Goal: Task Accomplishment & Management: Use online tool/utility

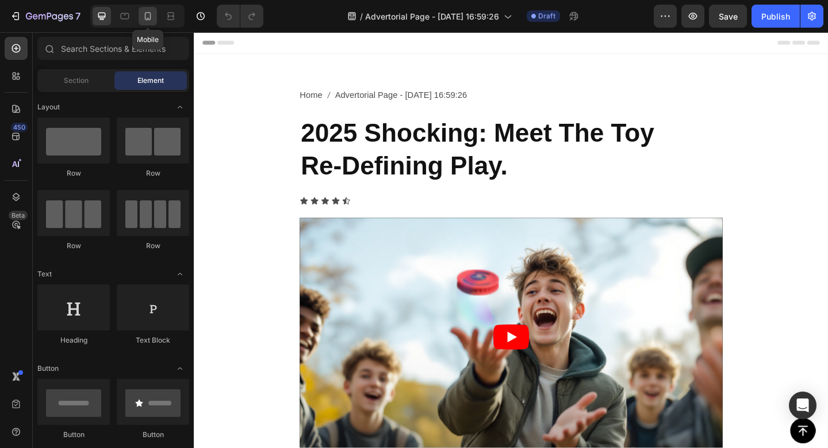
click at [150, 16] on icon at bounding box center [148, 16] width 6 height 8
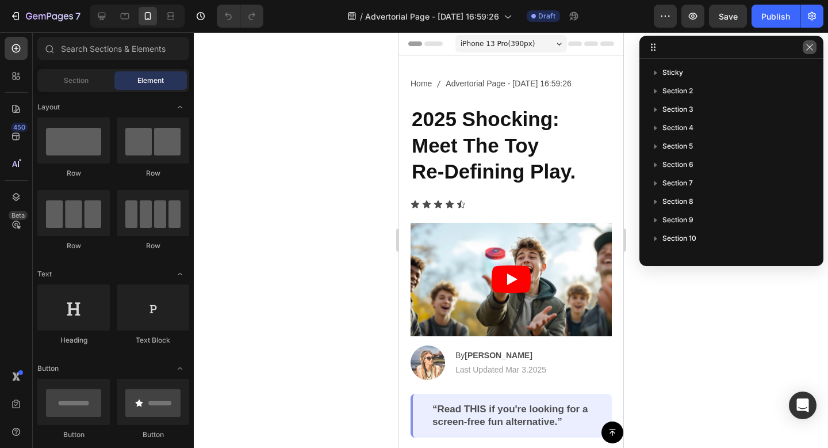
click at [809, 50] on icon "button" at bounding box center [809, 47] width 9 height 9
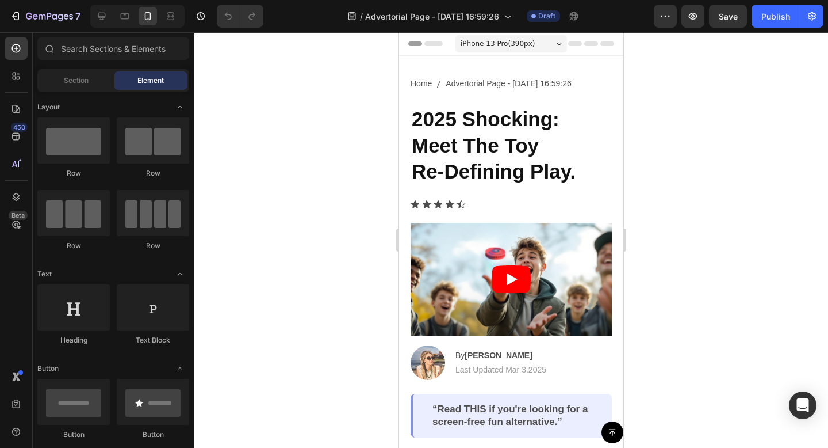
click at [557, 44] on icon at bounding box center [558, 44] width 5 height 3
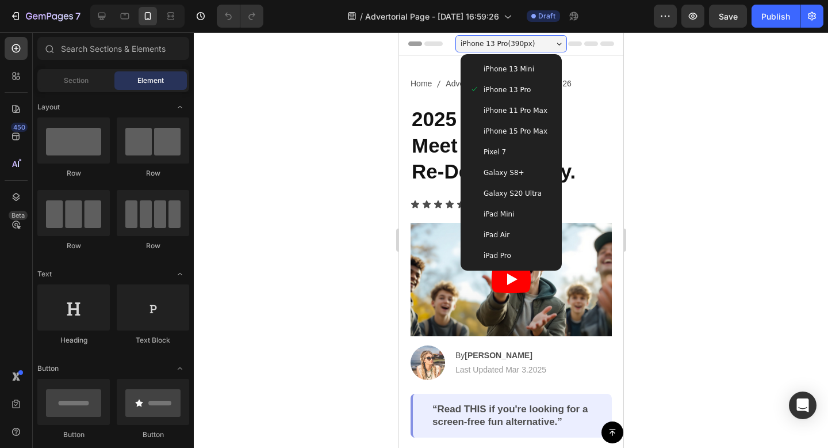
click at [534, 70] on div "iPhone 13 Mini" at bounding box center [510, 69] width 83 height 12
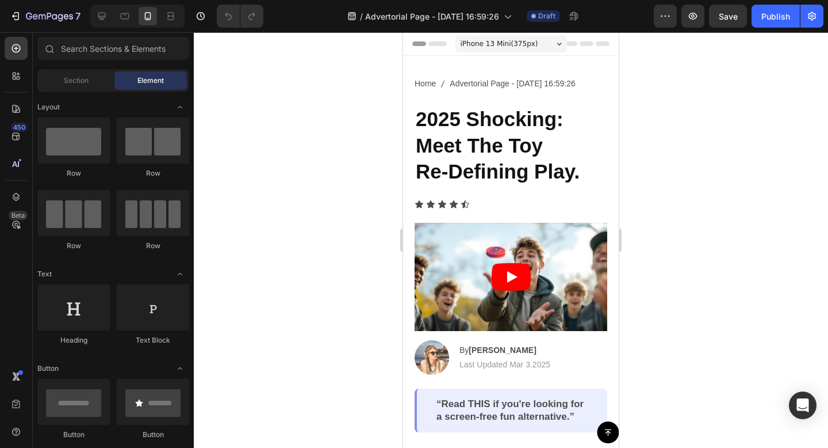
click at [532, 47] on span "iPhone 13 Mini ( 375 px)" at bounding box center [500, 44] width 78 height 12
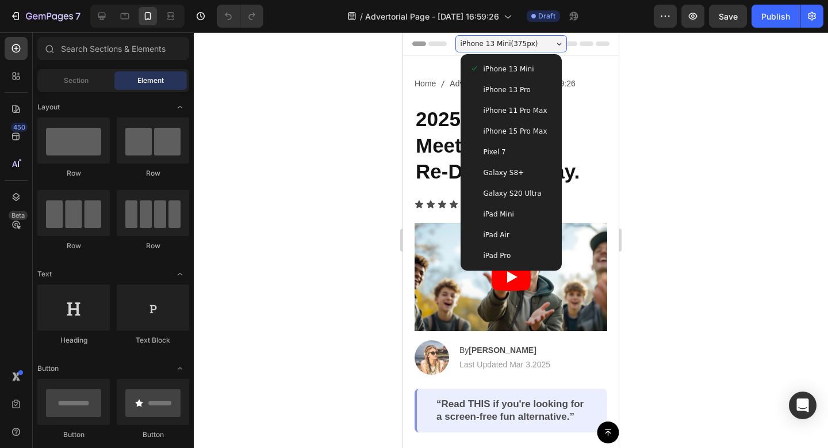
click at [527, 129] on span "iPhone 15 Pro Max" at bounding box center [516, 131] width 64 height 12
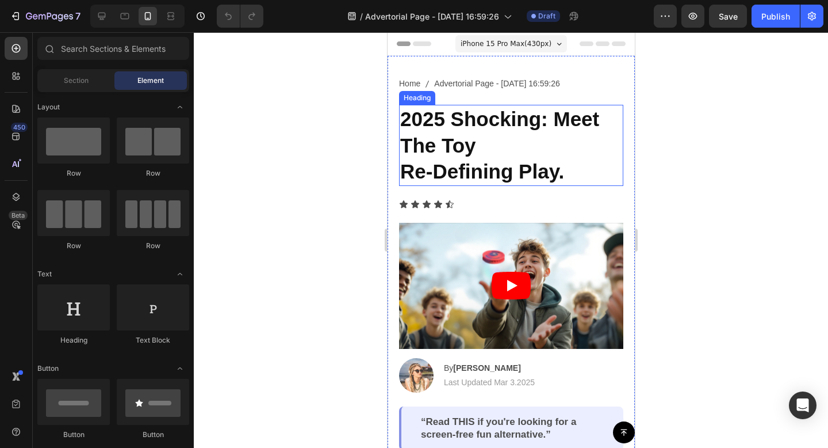
click at [499, 147] on h2 "2025 Shocking: Meet The Toy Re-Defining Play." at bounding box center [511, 145] width 224 height 81
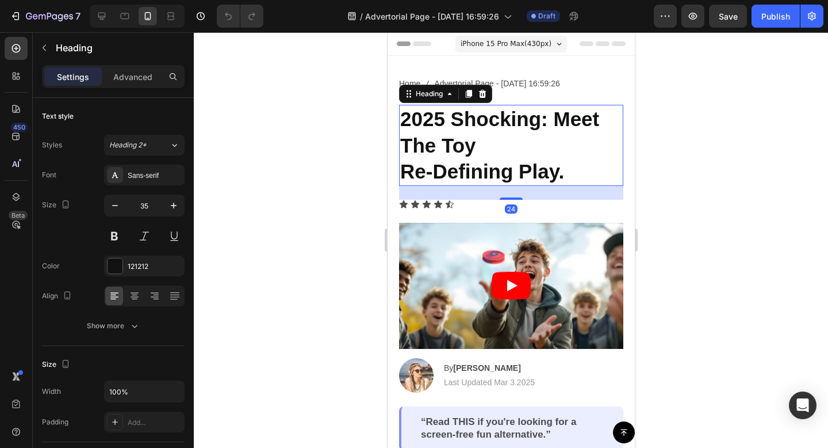
click at [499, 147] on h2 "2025 Shocking: Meet The Toy Re-Defining Play." at bounding box center [511, 145] width 224 height 81
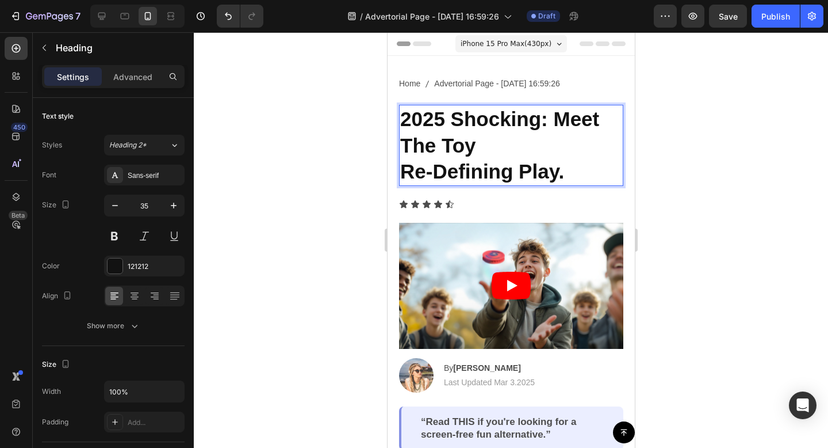
click at [567, 170] on p "2025 Shocking: Meet The Toy Re-Defining Play." at bounding box center [511, 145] width 222 height 79
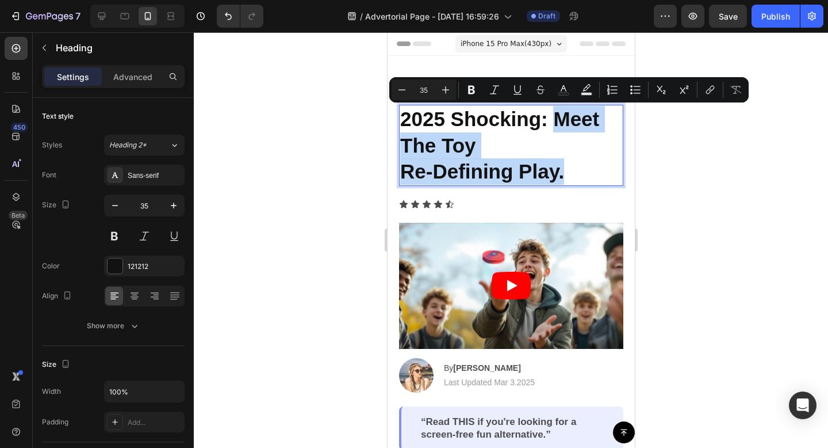
drag, startPoint x: 567, startPoint y: 170, endPoint x: 554, endPoint y: 126, distance: 45.5
click at [554, 126] on p "2025 Shocking: Meet The Toy Re-Defining Play." at bounding box center [511, 145] width 222 height 79
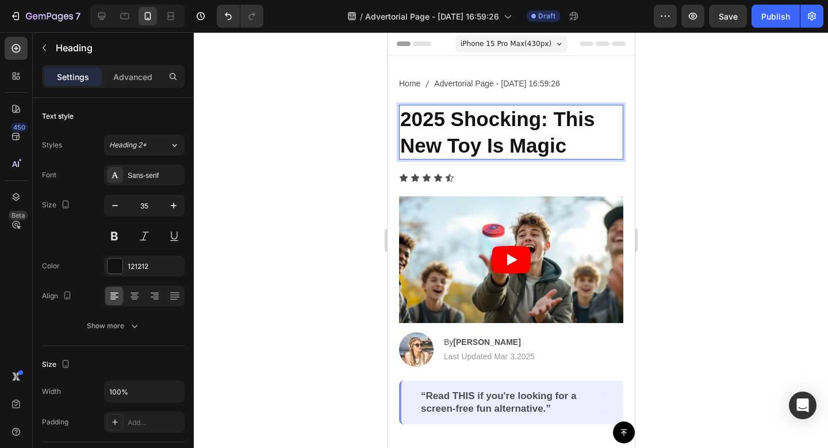
click at [679, 165] on div at bounding box center [511, 239] width 634 height 415
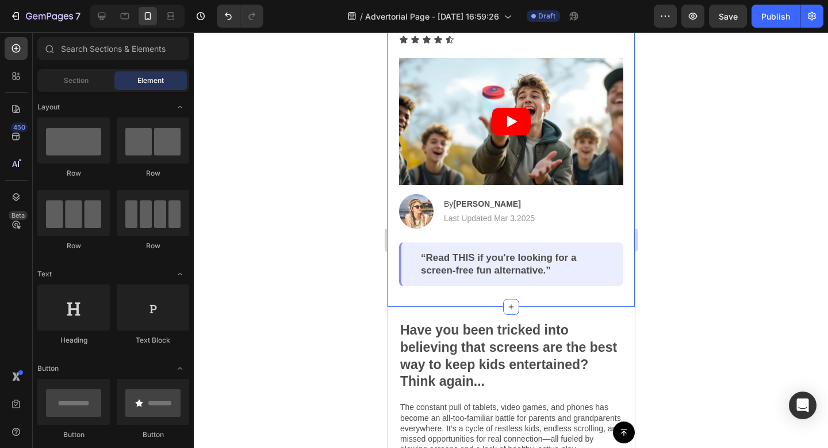
scroll to position [157, 0]
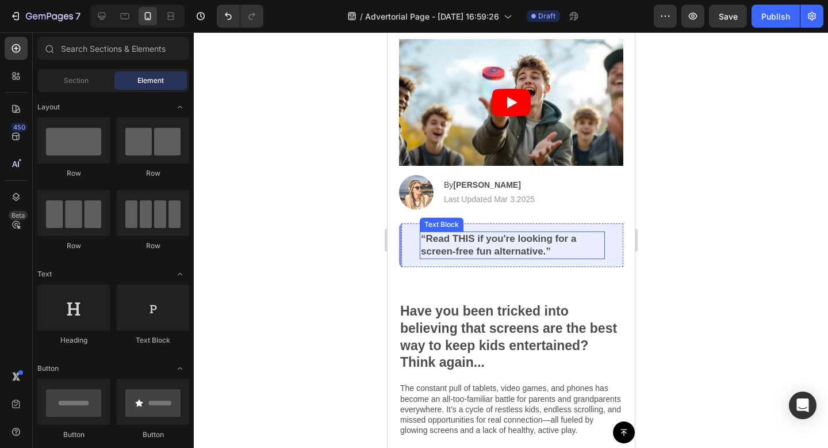
click at [572, 237] on p "“Read THIS if you're looking for a screen-free fun alternative.”" at bounding box center [511, 244] width 183 height 25
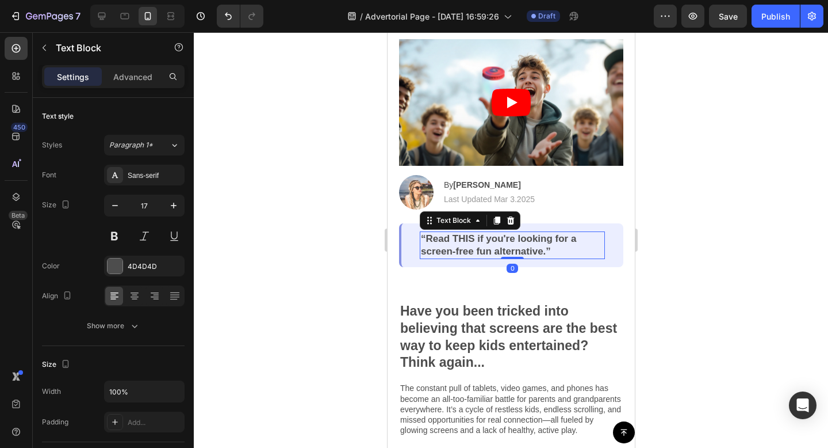
click at [577, 238] on p "“Read THIS if you're looking for a screen-free fun alternative.”" at bounding box center [511, 244] width 183 height 25
click at [541, 252] on p "“Read THIS if you want to encourage screen-free fun alternative.”" at bounding box center [511, 244] width 183 height 25
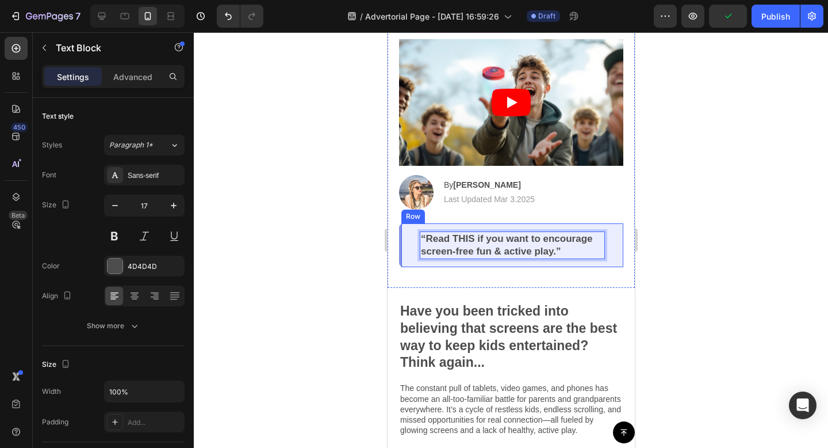
click at [694, 250] on div at bounding box center [511, 239] width 634 height 415
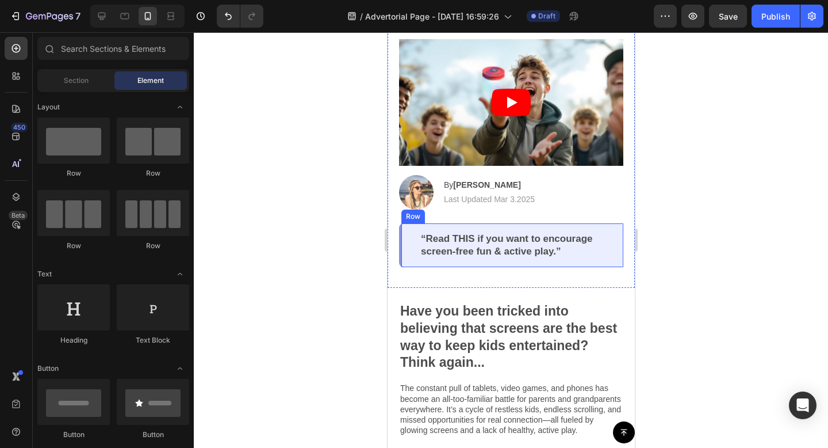
click at [694, 250] on div at bounding box center [511, 239] width 634 height 415
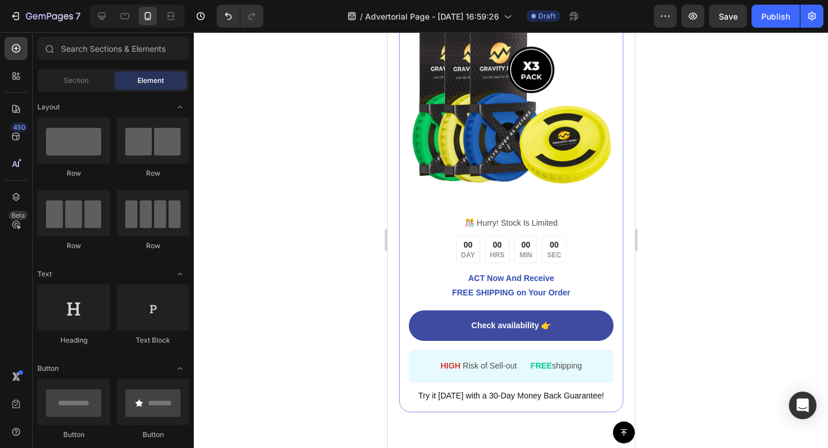
scroll to position [2468, 0]
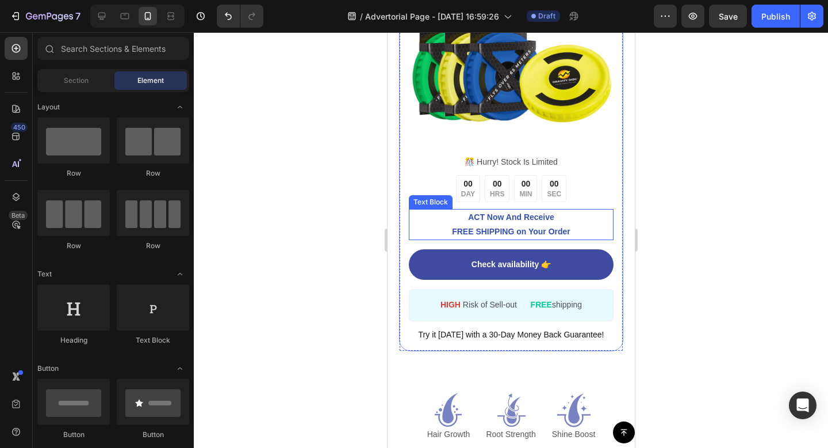
click at [485, 230] on p "ACT Now And Receive FREE SHIPPING on Your Order" at bounding box center [511, 224] width 202 height 29
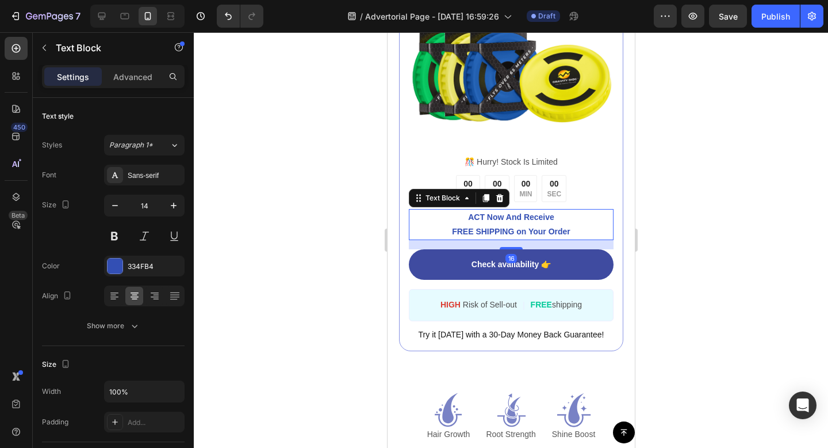
click at [485, 230] on p "ACT Now And Receive FREE SHIPPING on Your Order" at bounding box center [511, 224] width 202 height 29
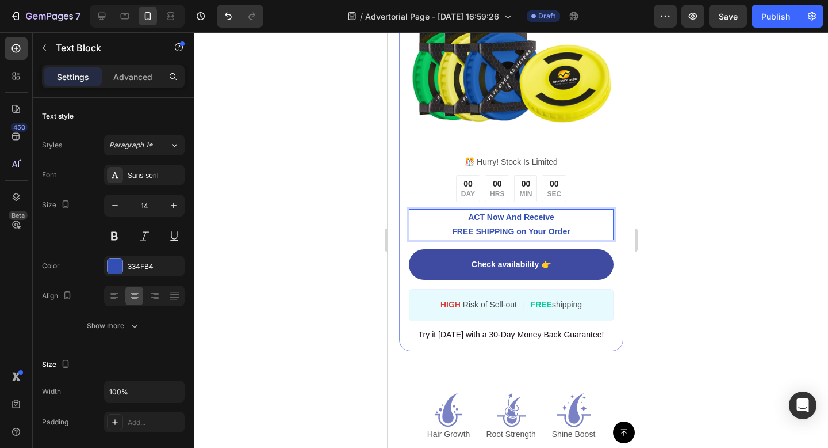
click at [512, 231] on p "ACT Now And Receive FREE SHIPPING on Your Order" at bounding box center [511, 224] width 202 height 29
click at [480, 231] on p "ACT Now And Receive FREE shipping on Your Order" at bounding box center [511, 224] width 202 height 29
click at [478, 232] on p "ACT Now And Receive FREE Shipping on Your Order" at bounding box center [511, 224] width 202 height 29
click at [698, 215] on div at bounding box center [511, 239] width 634 height 415
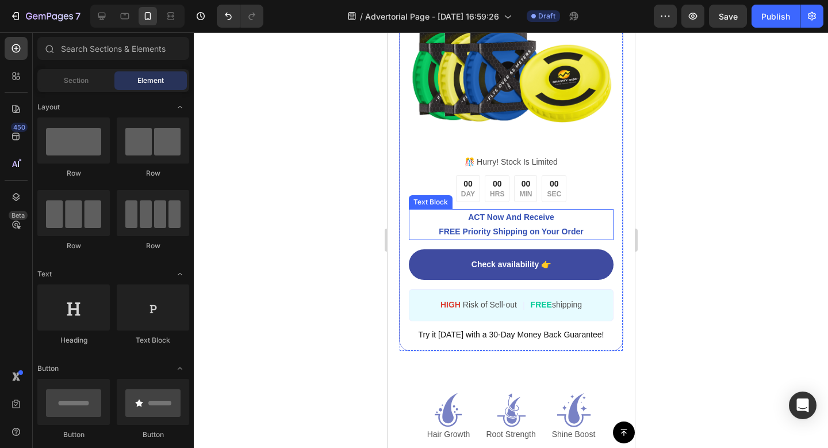
click at [488, 234] on p "ACT Now And Receive FREE Priority Shipping on Your Order" at bounding box center [511, 224] width 202 height 29
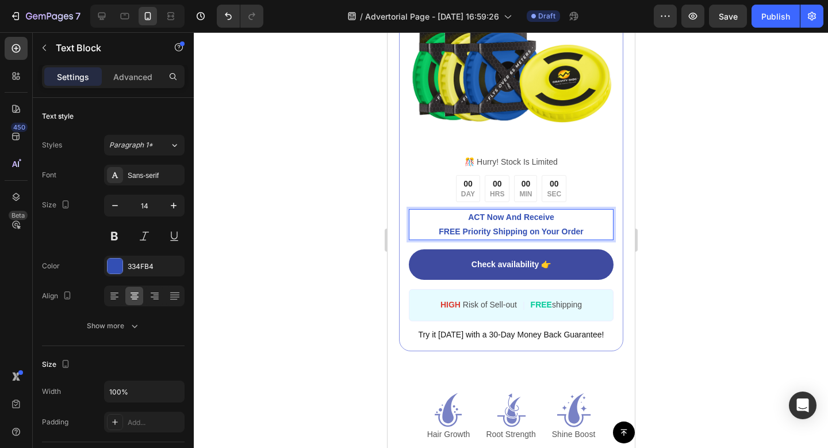
click at [489, 234] on p "ACT Now And Receive FREE Priority Shipping on Your Order" at bounding box center [511, 224] width 202 height 29
click at [454, 230] on p "ACT Now And Receive FREE Shipping on Your Order" at bounding box center [511, 224] width 202 height 29
click at [704, 224] on div at bounding box center [511, 239] width 634 height 415
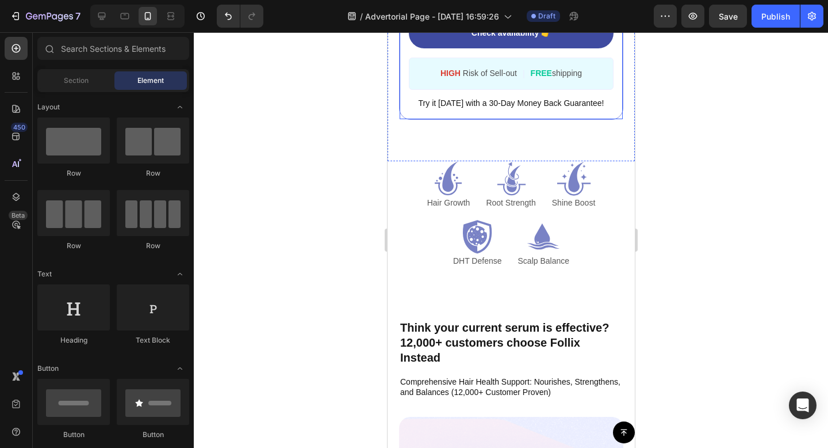
scroll to position [2737, 0]
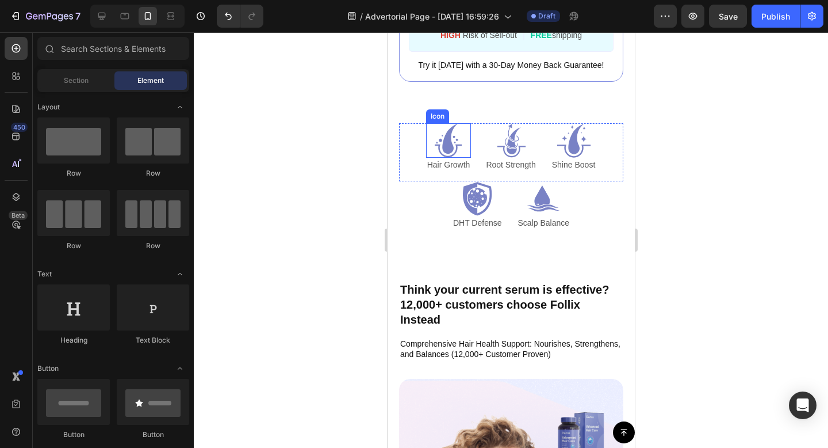
click at [447, 143] on icon at bounding box center [450, 138] width 16 height 30
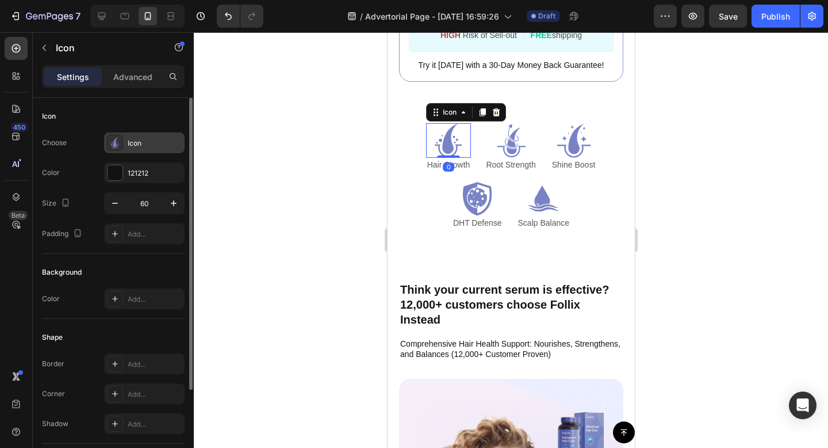
click at [125, 143] on div "Icon" at bounding box center [144, 142] width 81 height 21
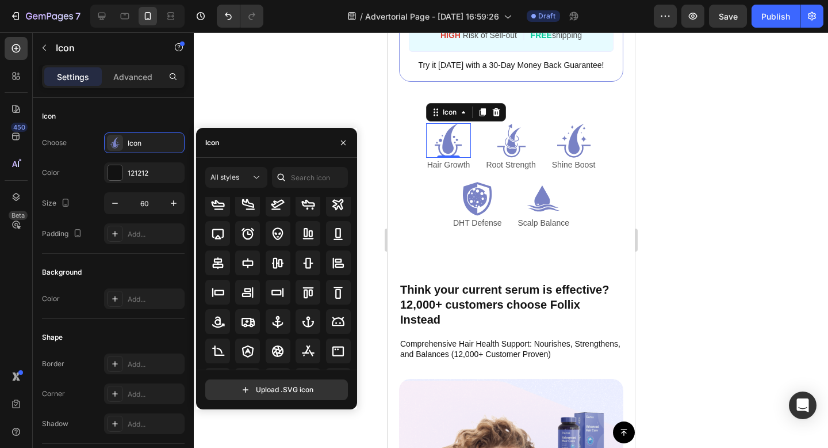
scroll to position [0, 0]
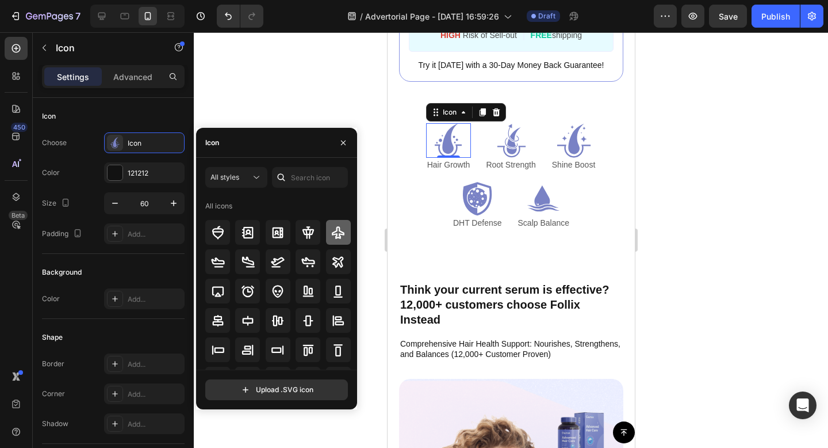
click at [333, 231] on icon at bounding box center [338, 232] width 13 height 13
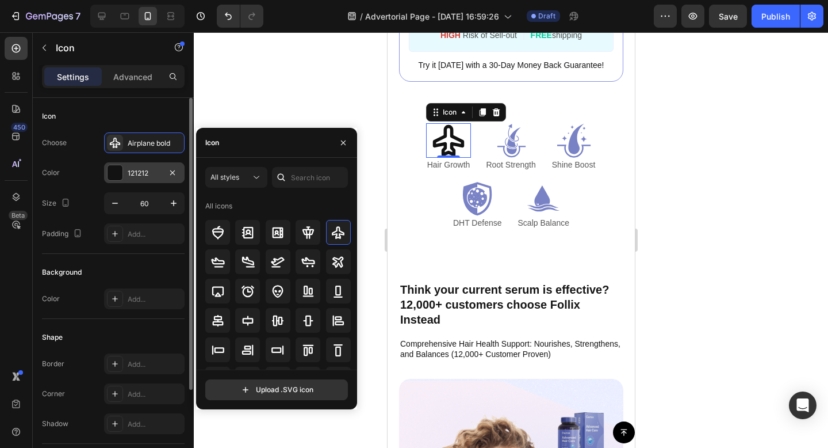
click at [113, 176] on div at bounding box center [115, 172] width 15 height 15
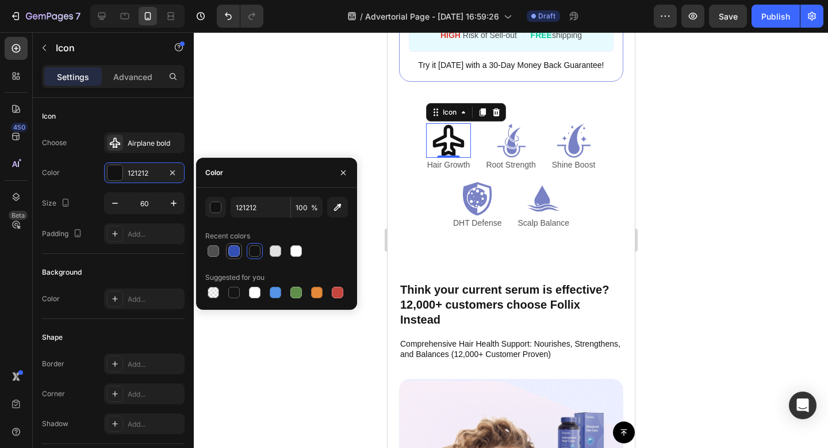
click at [235, 251] on div at bounding box center [234, 251] width 12 height 12
click at [342, 207] on icon "button" at bounding box center [338, 207] width 12 height 12
type input "7982C5"
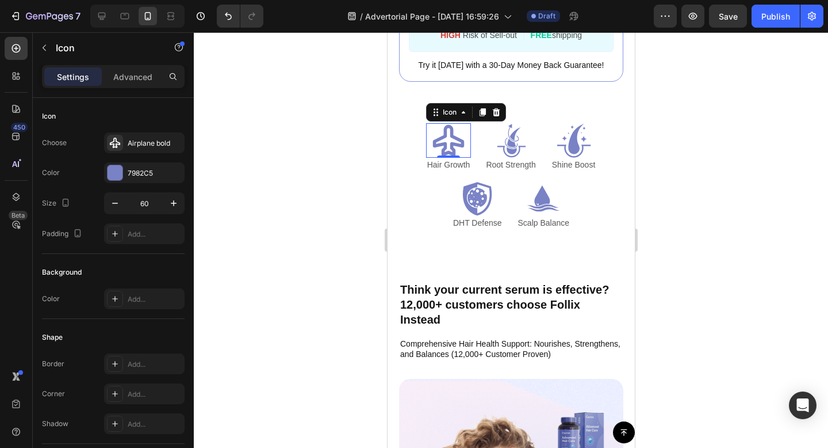
click at [705, 192] on div at bounding box center [511, 239] width 634 height 415
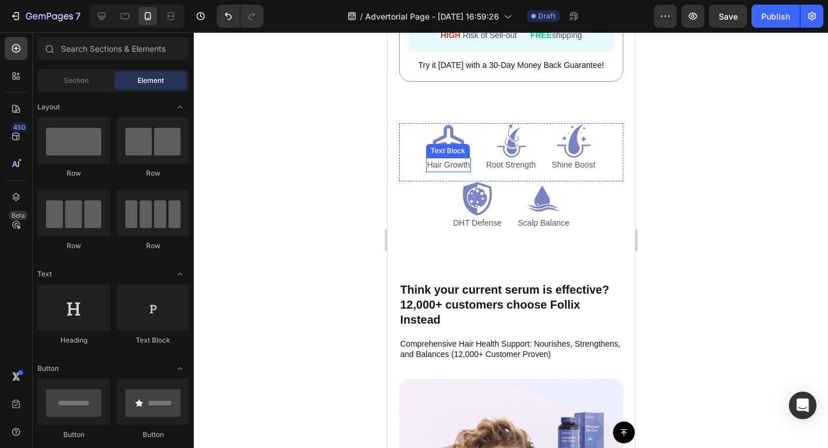
click at [461, 162] on p "Hair Growth" at bounding box center [448, 165] width 43 height 12
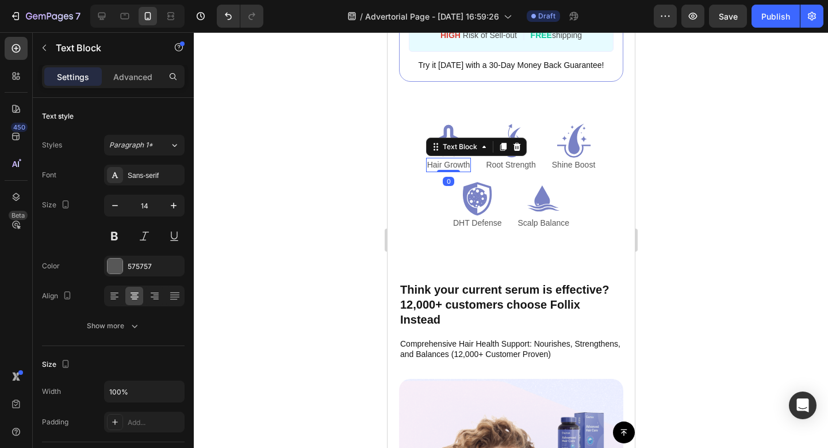
click at [461, 162] on p "Hair Growth" at bounding box center [448, 165] width 43 height 12
click at [468, 164] on p "Hair Growth" at bounding box center [448, 165] width 43 height 12
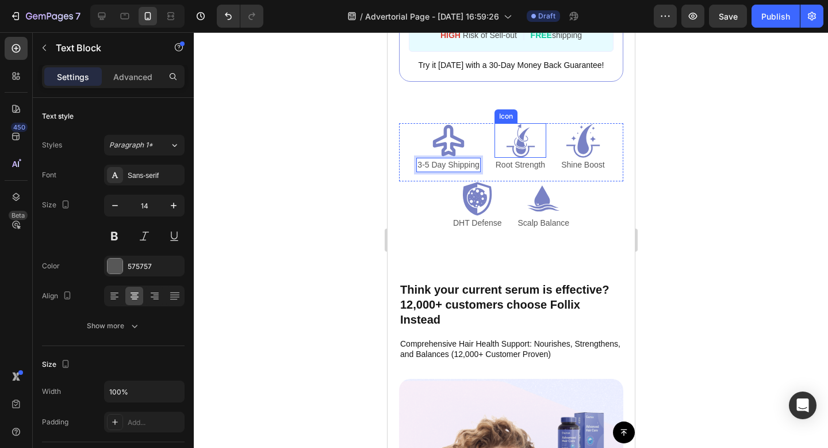
click at [525, 138] on icon at bounding box center [520, 140] width 35 height 35
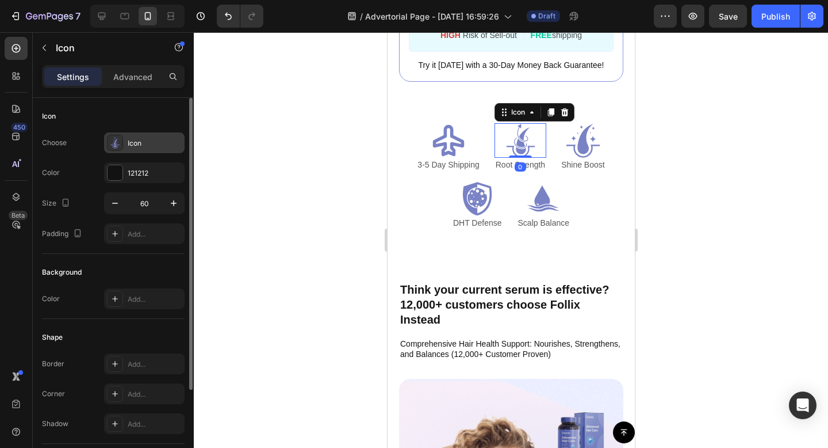
click at [142, 142] on div "Icon" at bounding box center [155, 143] width 54 height 10
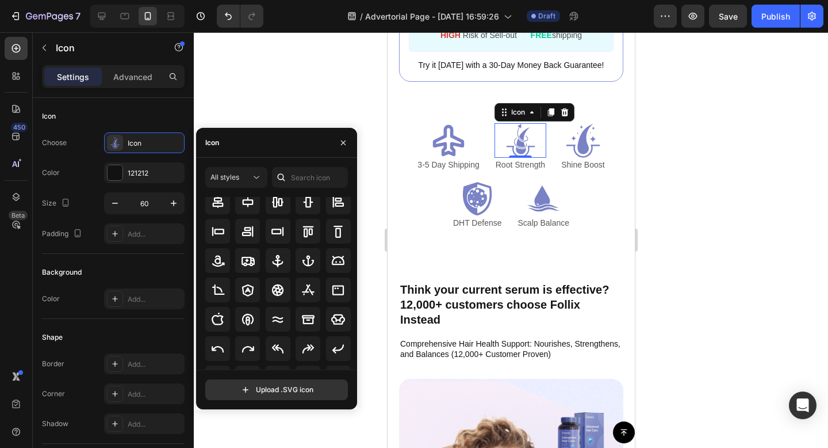
scroll to position [119, 0]
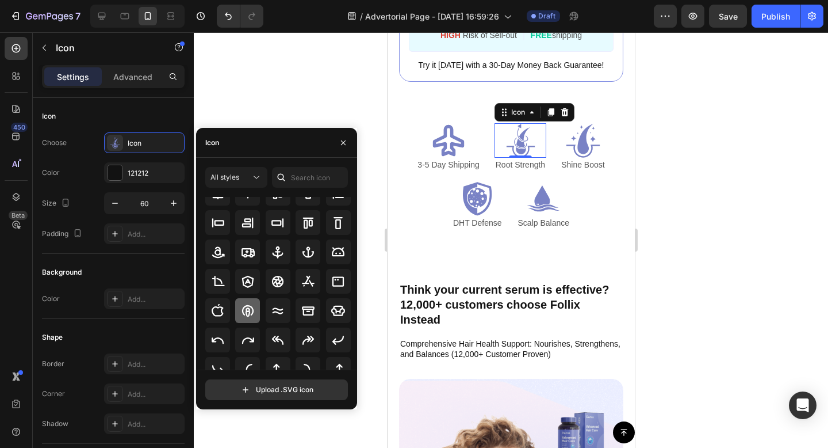
click at [248, 307] on icon at bounding box center [248, 310] width 12 height 12
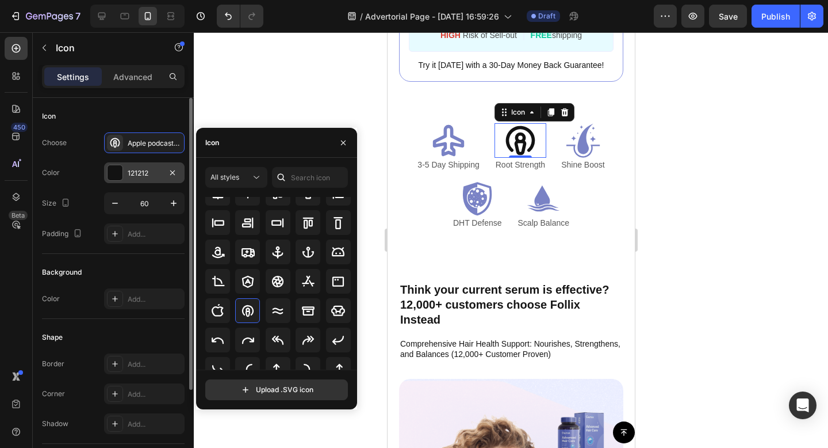
click at [119, 173] on div at bounding box center [115, 172] width 15 height 15
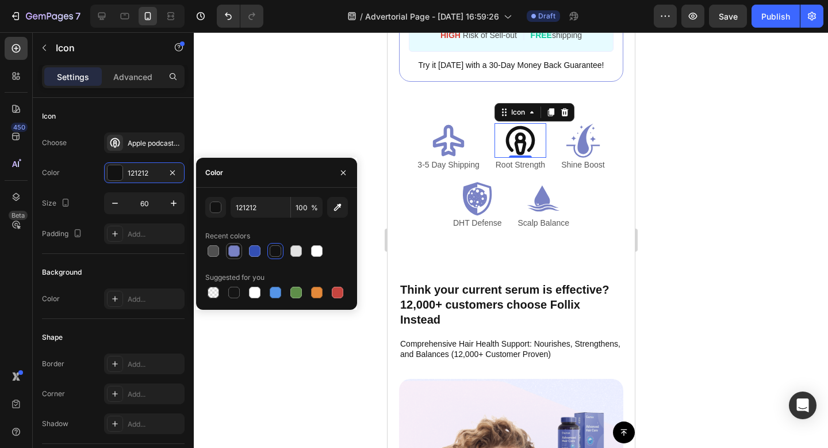
click at [235, 248] on div at bounding box center [234, 251] width 12 height 12
type input "7982C5"
click at [512, 163] on p "Root Strength" at bounding box center [519, 165] width 49 height 12
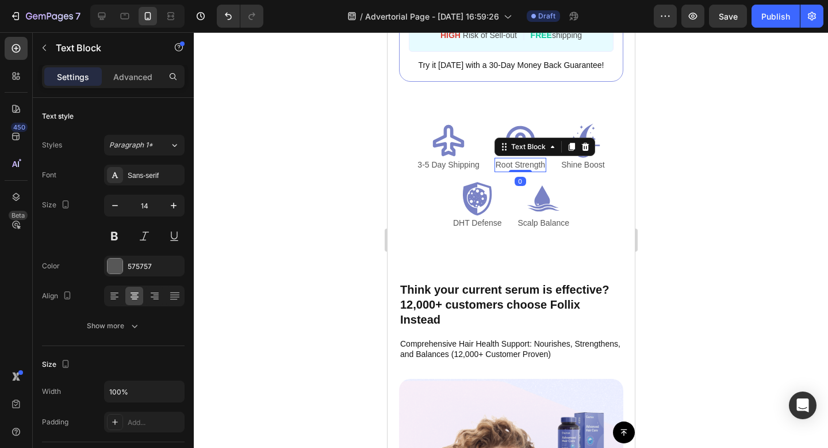
click at [512, 163] on p "Root Strength" at bounding box center [519, 165] width 49 height 12
click at [544, 164] on p "Root Strength" at bounding box center [519, 165] width 49 height 12
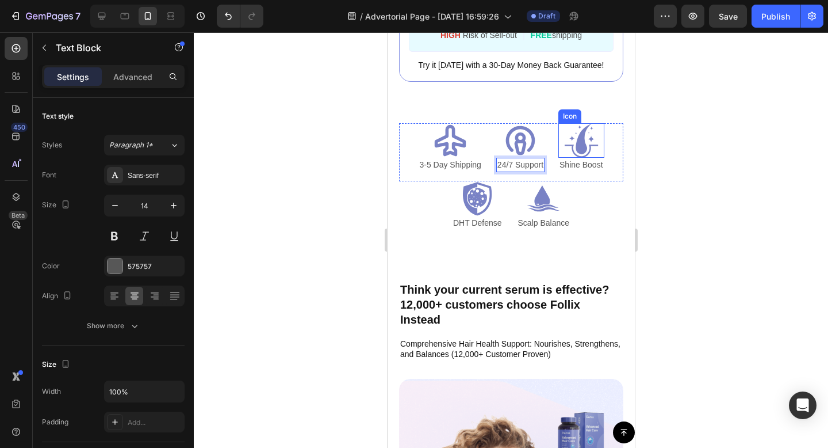
click at [585, 131] on icon at bounding box center [581, 140] width 35 height 35
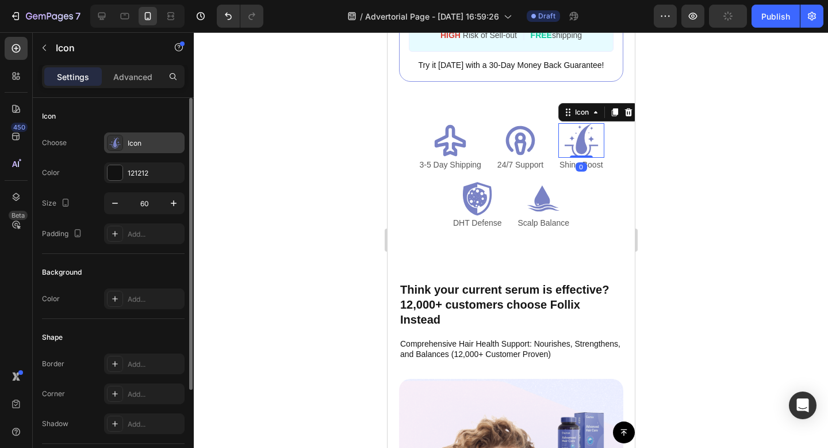
click at [129, 144] on div "Icon" at bounding box center [155, 143] width 54 height 10
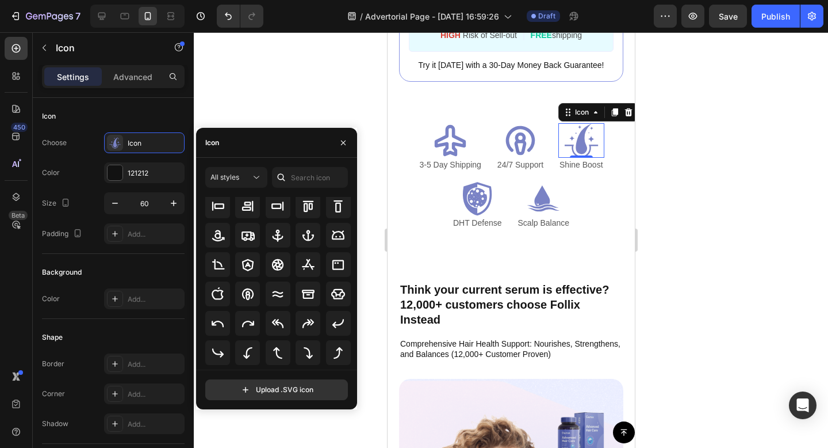
scroll to position [154, 0]
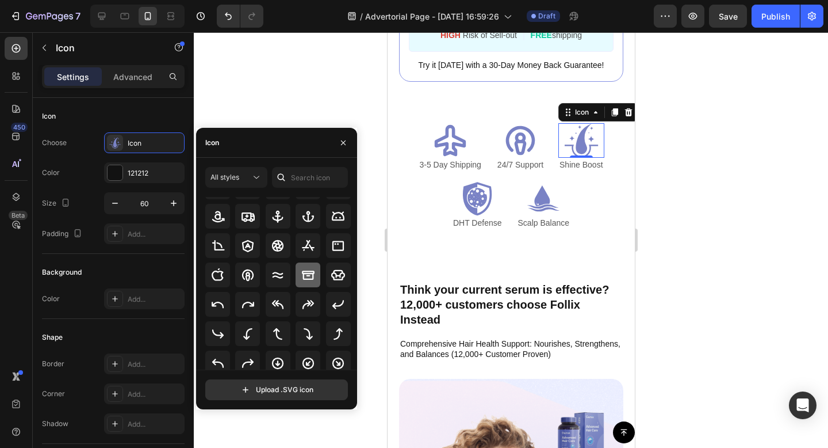
click at [309, 271] on icon at bounding box center [308, 274] width 13 height 9
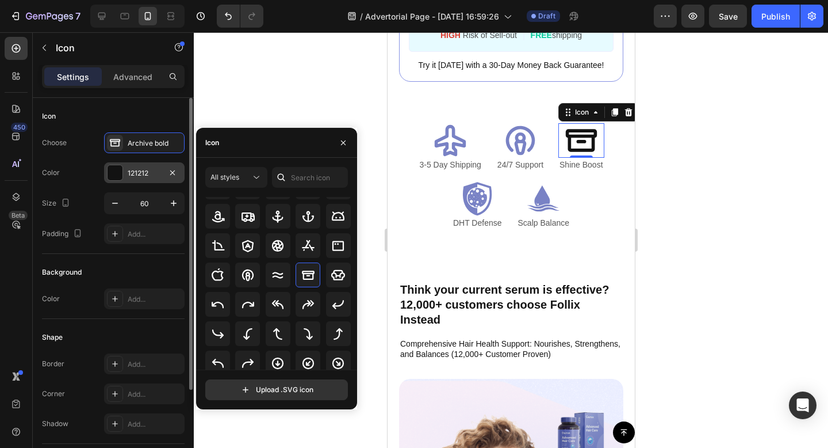
click at [116, 174] on div at bounding box center [115, 172] width 15 height 15
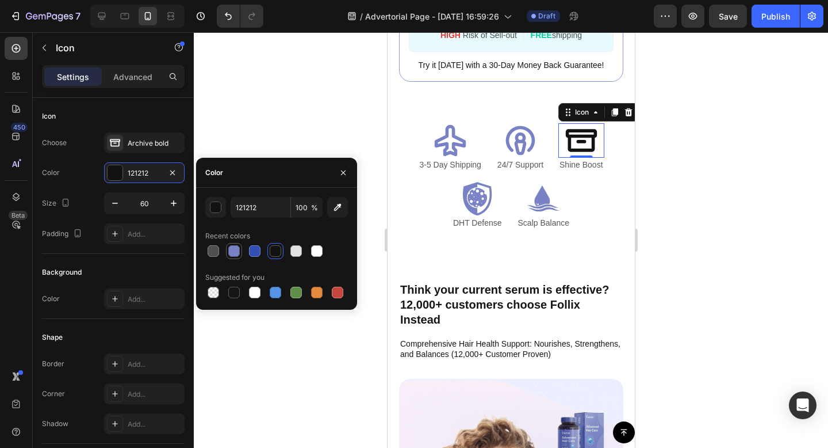
click at [236, 250] on div at bounding box center [234, 251] width 12 height 12
type input "7982C5"
click at [591, 163] on p "Shine Boost" at bounding box center [581, 165] width 44 height 12
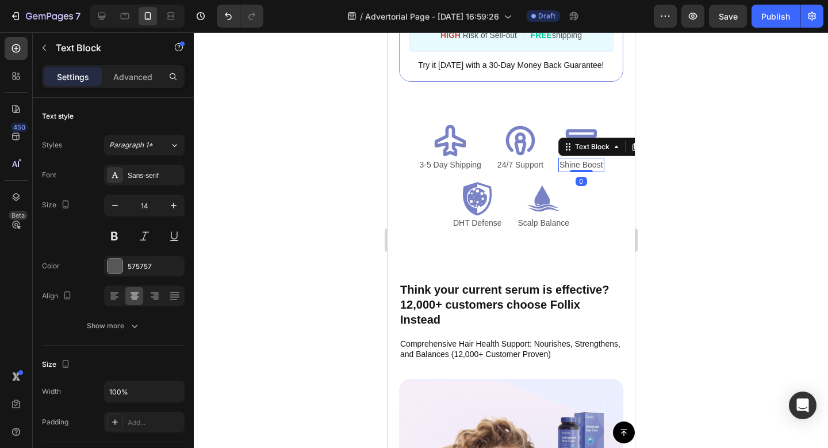
click at [591, 163] on p "Shine Boost" at bounding box center [581, 165] width 44 height 12
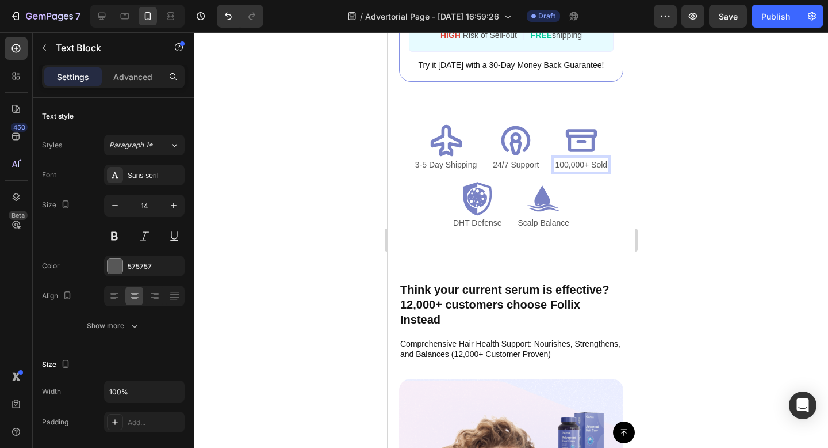
click at [687, 163] on div at bounding box center [511, 239] width 634 height 415
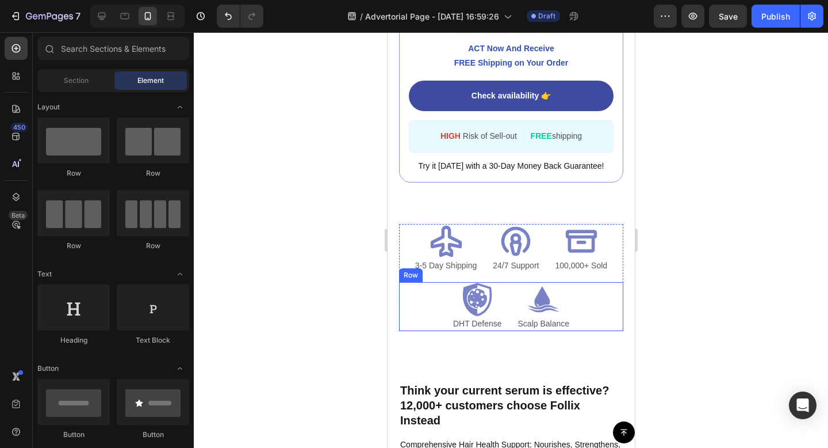
scroll to position [2621, 0]
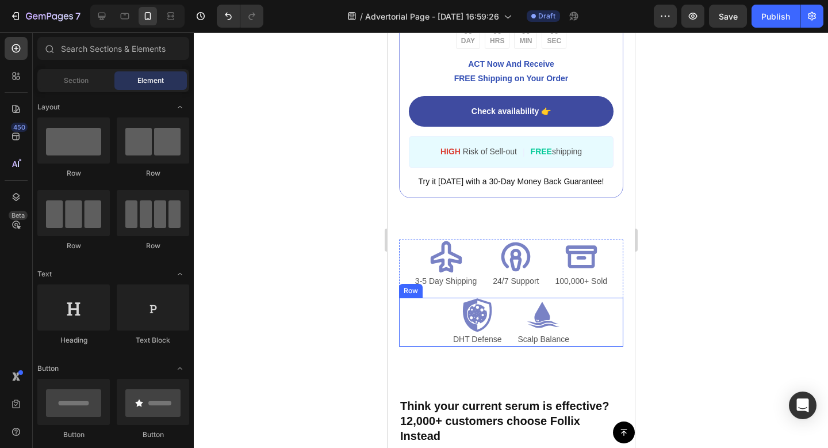
click at [593, 319] on div "Icon DHT Defense Text Block Icon Scalp Balance Text Block Row" at bounding box center [511, 321] width 224 height 49
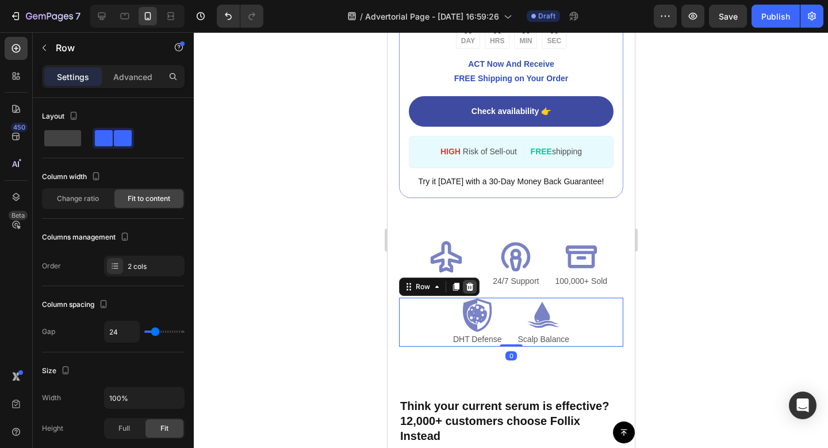
click at [469, 285] on icon at bounding box center [469, 286] width 7 height 8
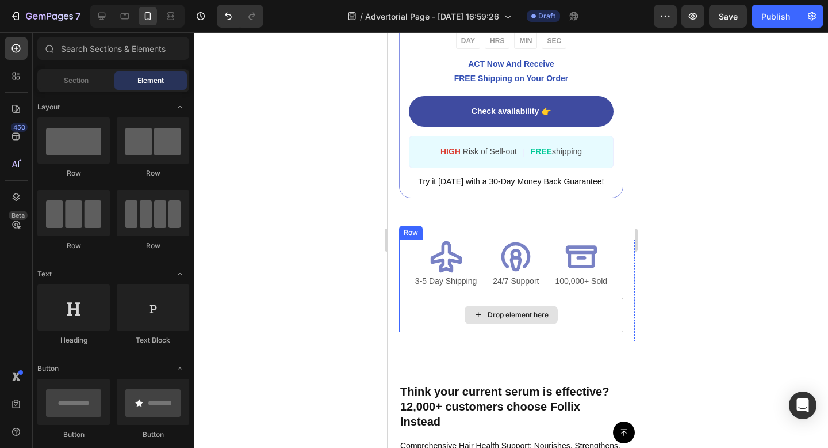
click at [579, 309] on div "Drop element here" at bounding box center [511, 314] width 224 height 35
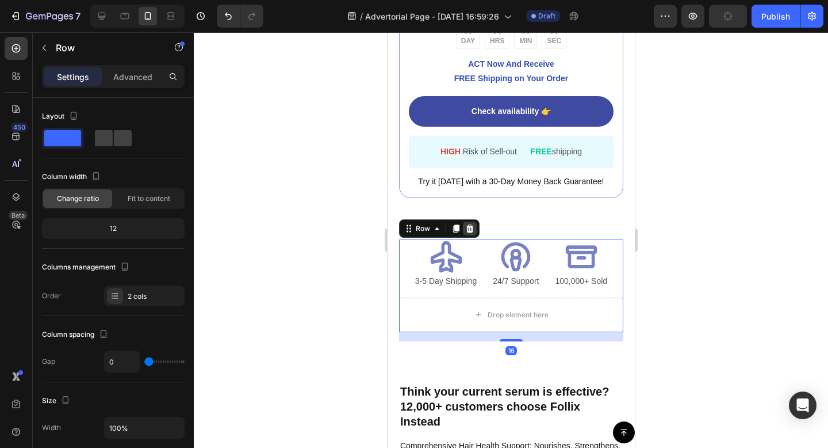
click at [467, 226] on icon at bounding box center [469, 228] width 7 height 8
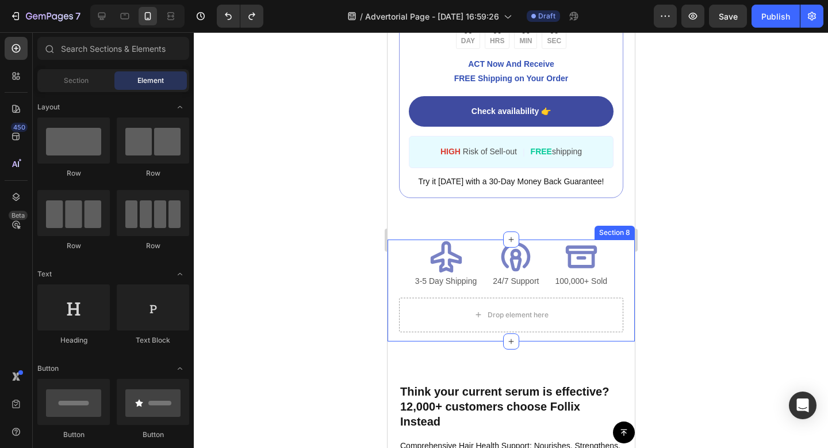
click at [590, 335] on div "Icon 3-5 Day Shipping Text Block Icon 24/7 Support Text Block Icon 100,000+ Sol…" at bounding box center [511, 290] width 224 height 102
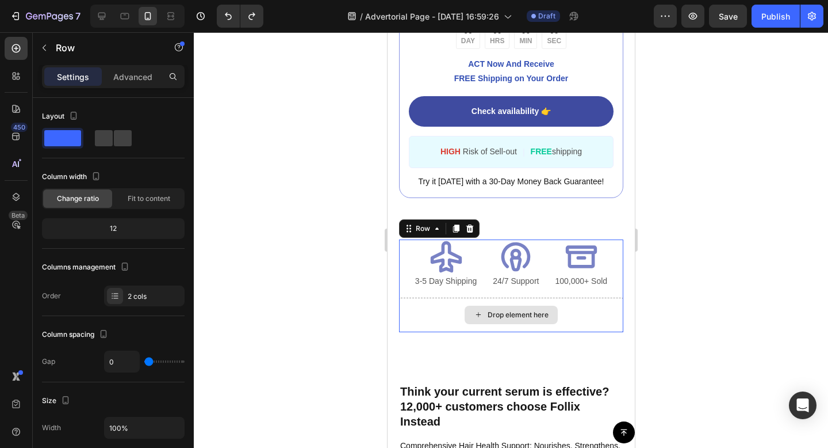
click at [584, 324] on div "Drop element here" at bounding box center [511, 314] width 224 height 35
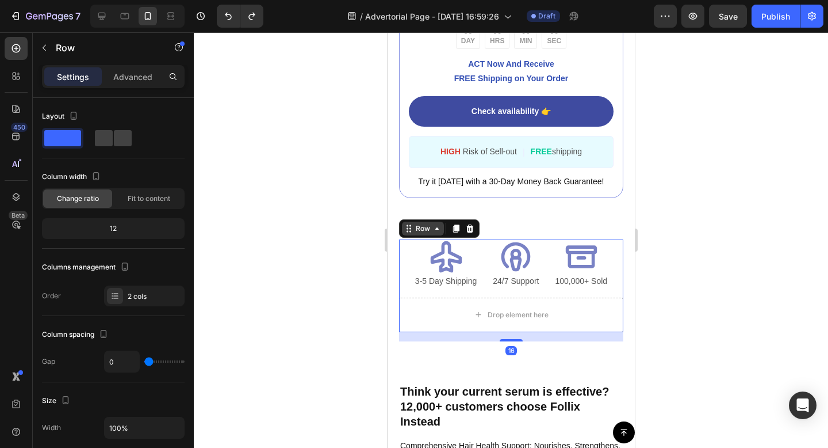
click at [438, 230] on icon at bounding box center [436, 228] width 9 height 9
click at [436, 230] on icon at bounding box center [436, 228] width 9 height 9
click at [426, 230] on div "Row" at bounding box center [422, 228] width 19 height 10
click at [718, 275] on div at bounding box center [511, 239] width 634 height 415
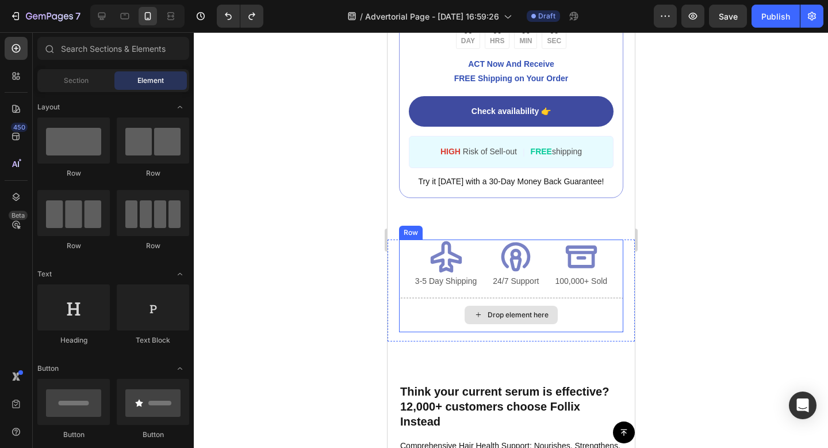
click at [527, 311] on div "Drop element here" at bounding box center [517, 314] width 61 height 9
click at [528, 316] on div "Drop element here" at bounding box center [517, 314] width 61 height 9
click at [492, 315] on div "Drop element here" at bounding box center [517, 314] width 61 height 9
click at [438, 317] on div "Drop element here" at bounding box center [511, 314] width 224 height 35
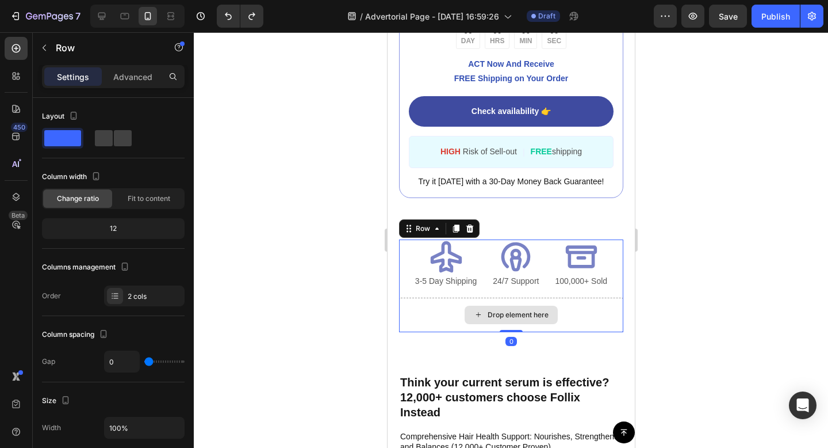
drag, startPoint x: 509, startPoint y: 339, endPoint x: 507, endPoint y: 303, distance: 36.9
click at [507, 303] on div "Icon 3-5 Day Shipping Text Block Icon 24/7 Support Text Block Icon 100,000+ Sol…" at bounding box center [511, 285] width 224 height 93
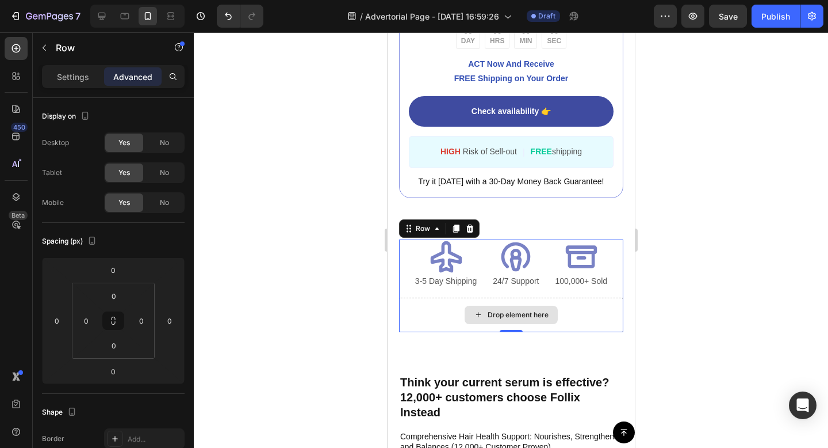
type input "16"
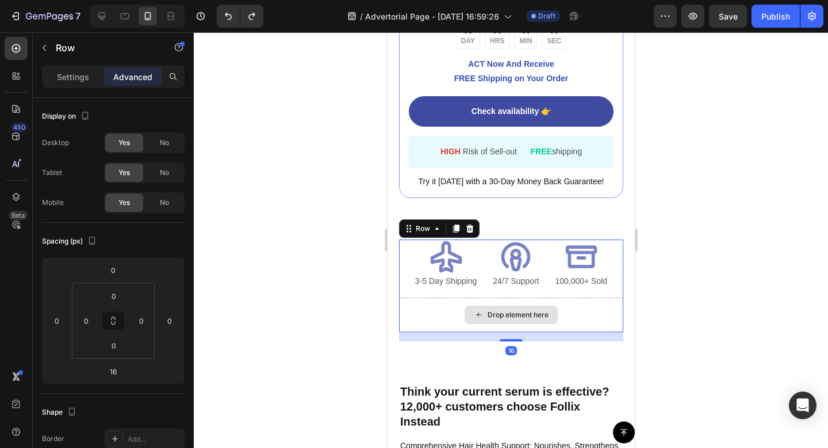
click at [431, 314] on div "Drop element here" at bounding box center [511, 314] width 224 height 35
click at [701, 285] on div at bounding box center [511, 239] width 634 height 415
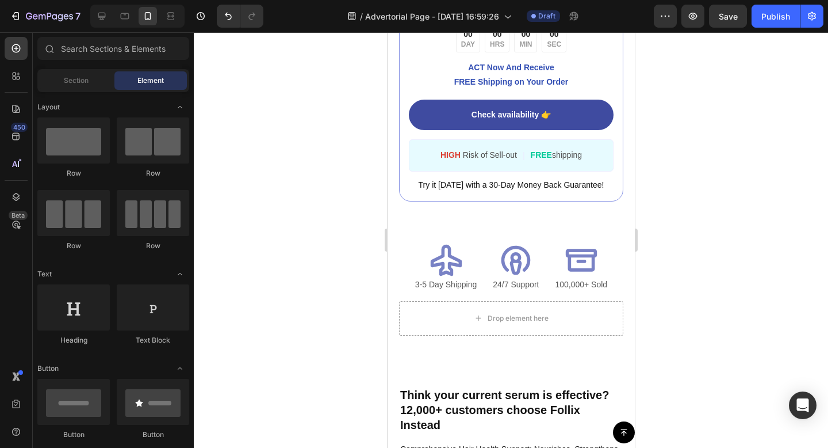
scroll to position [2672, 0]
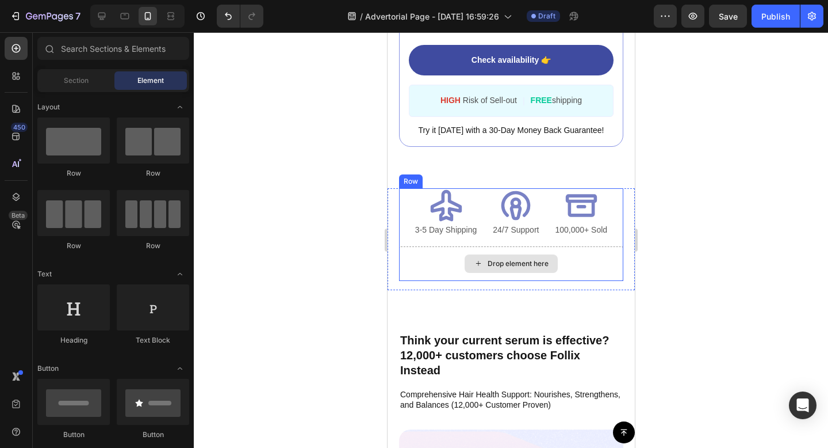
click at [618, 251] on div "Drop element here" at bounding box center [511, 263] width 224 height 35
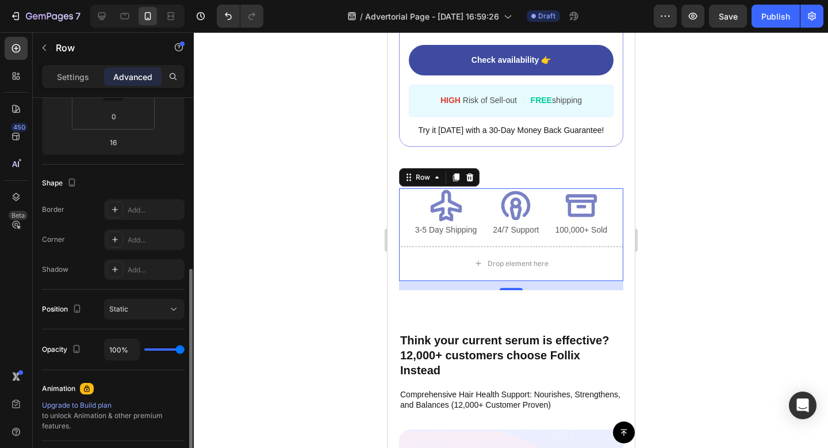
scroll to position [0, 0]
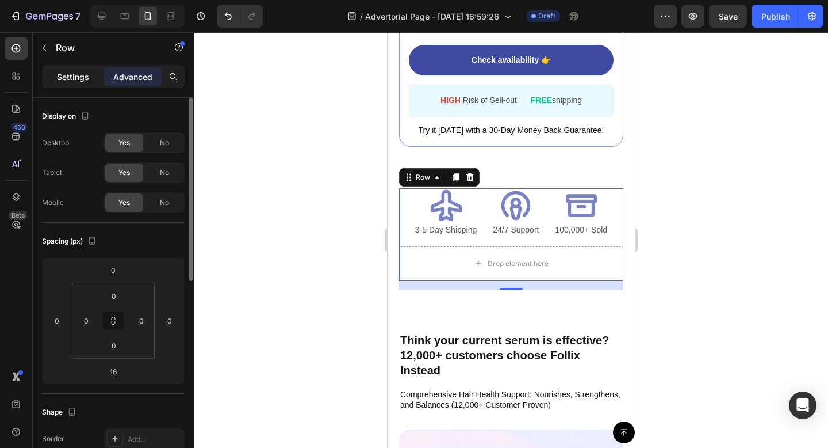
click at [73, 80] on p "Settings" at bounding box center [73, 77] width 32 height 12
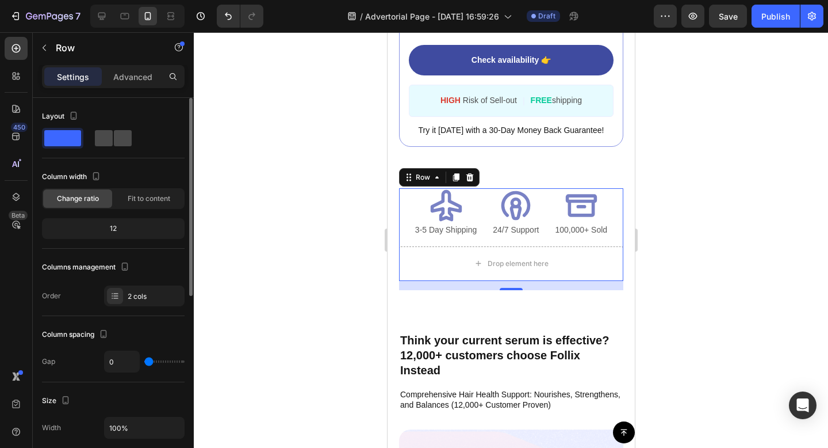
click at [127, 137] on span at bounding box center [123, 138] width 18 height 16
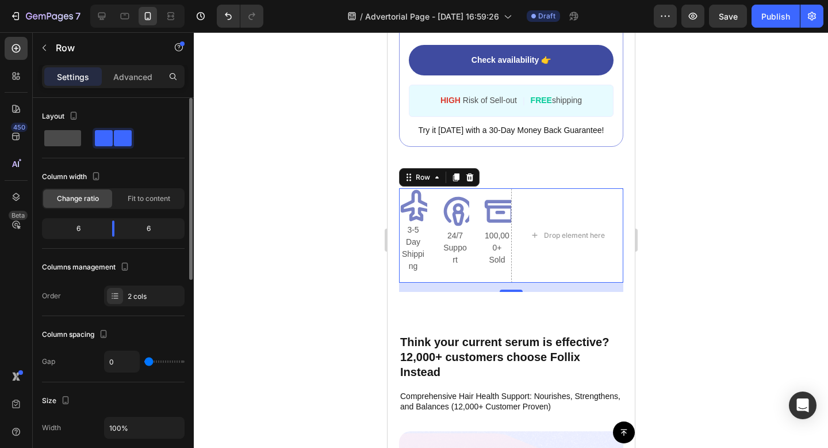
click at [77, 139] on span at bounding box center [62, 138] width 37 height 16
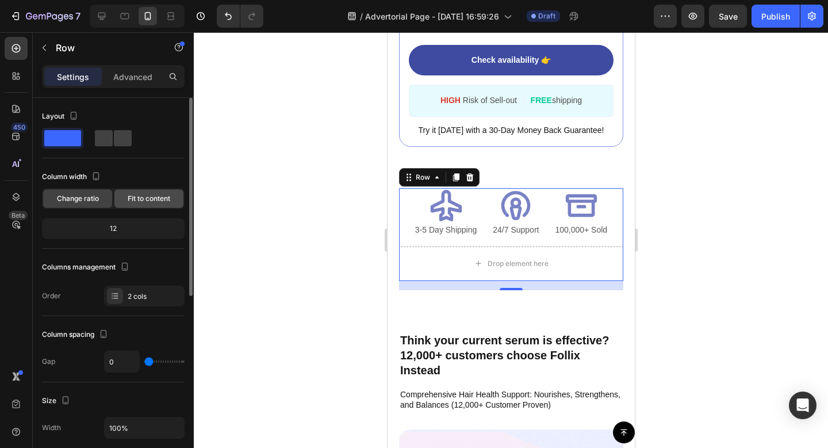
click at [147, 197] on span "Fit to content" at bounding box center [149, 198] width 43 height 10
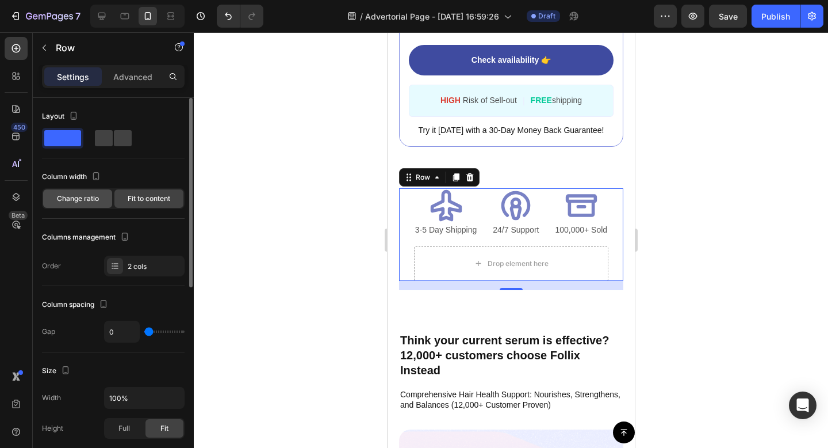
click at [97, 197] on span "Change ratio" at bounding box center [78, 198] width 42 height 10
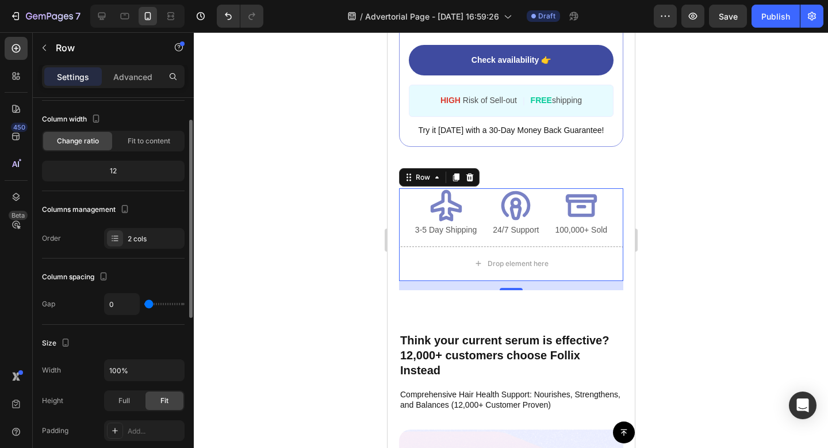
scroll to position [62, 0]
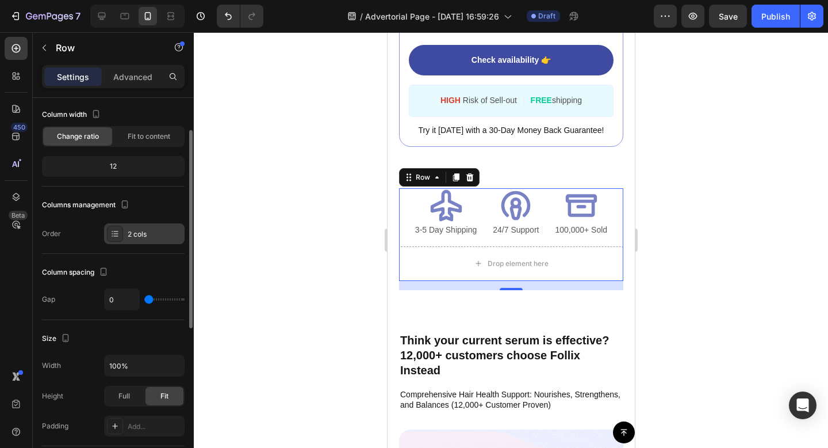
click at [117, 236] on icon at bounding box center [114, 233] width 9 height 9
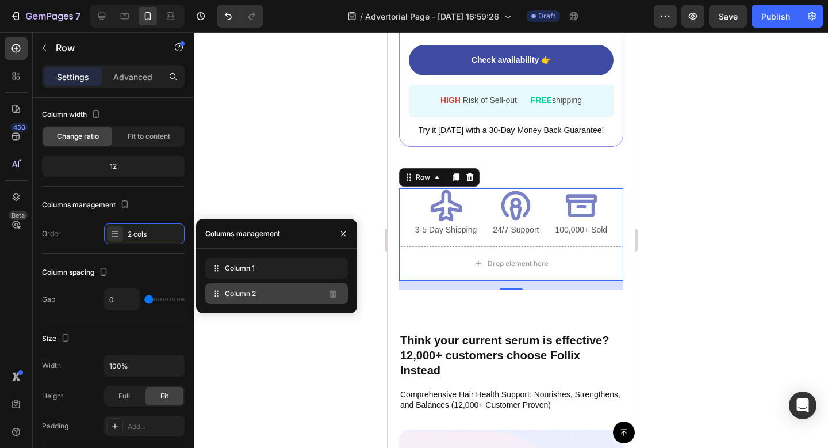
click at [256, 293] on span "Column 2" at bounding box center [240, 293] width 31 height 10
drag, startPoint x: 239, startPoint y: 270, endPoint x: 242, endPoint y: 293, distance: 23.2
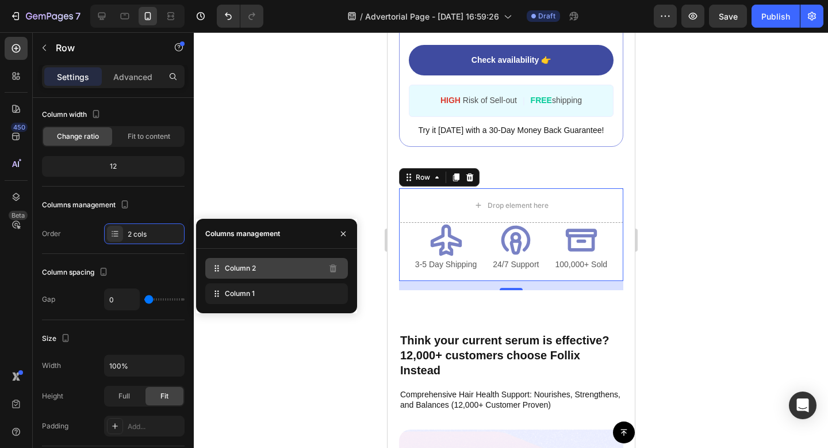
click at [290, 267] on div "Column 2" at bounding box center [276, 268] width 143 height 21
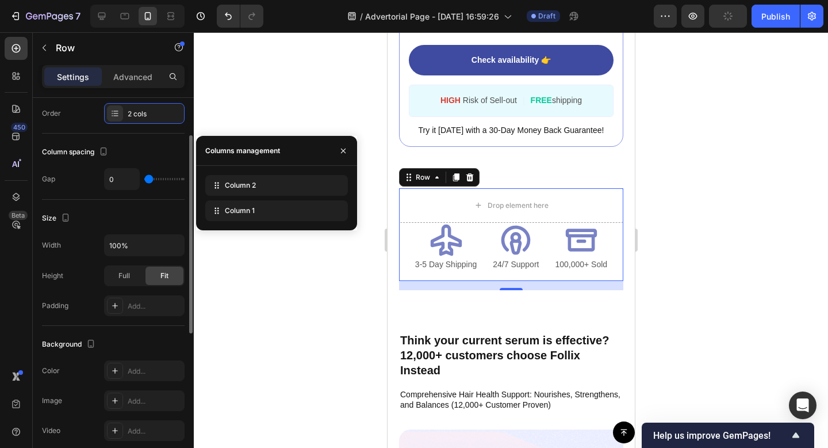
scroll to position [0, 0]
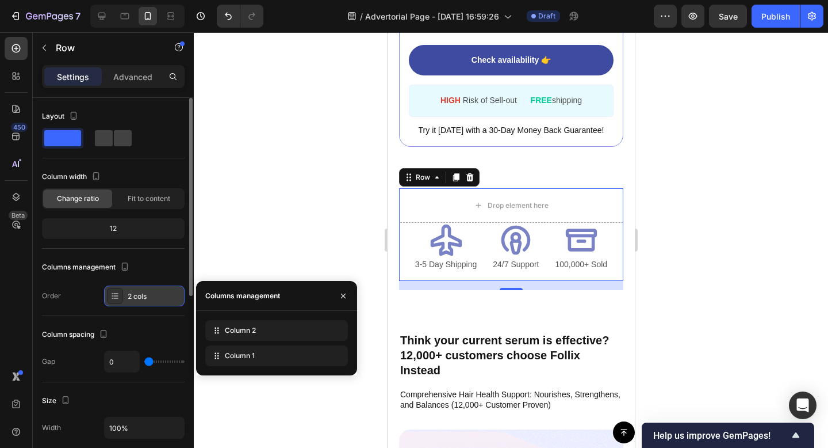
click at [136, 300] on div "2 cols" at bounding box center [155, 296] width 54 height 10
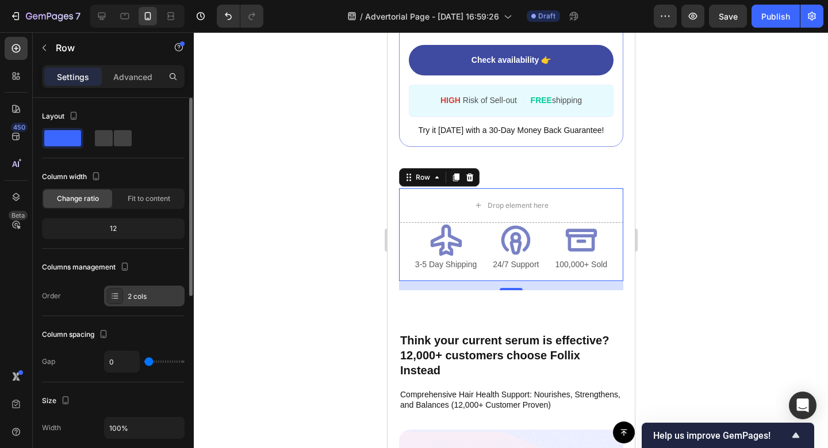
click at [136, 300] on div "2 cols" at bounding box center [155, 296] width 54 height 10
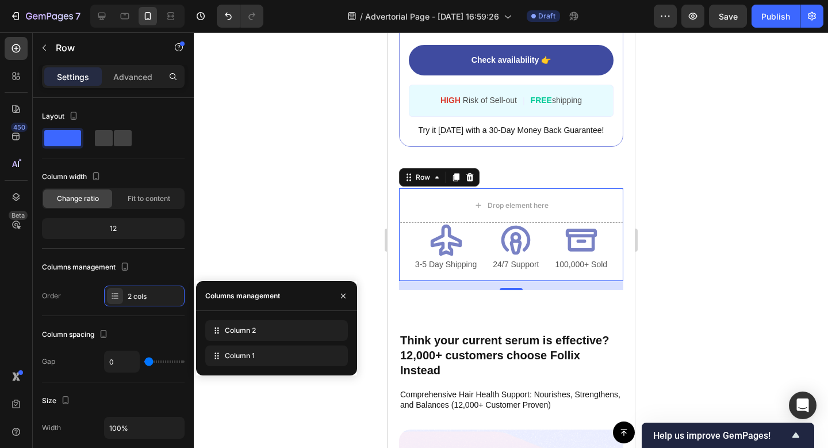
click at [253, 296] on div "Columns management" at bounding box center [242, 295] width 75 height 10
drag, startPoint x: 221, startPoint y: 330, endPoint x: 224, endPoint y: 353, distance: 23.2
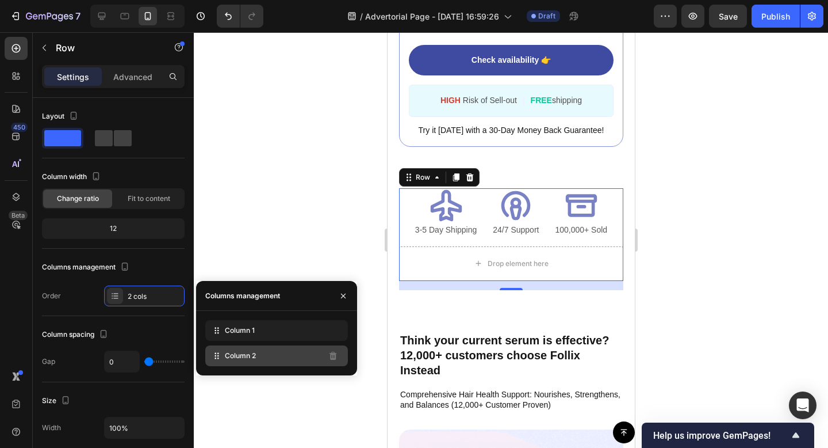
click at [250, 355] on span "Column 2" at bounding box center [240, 355] width 31 height 10
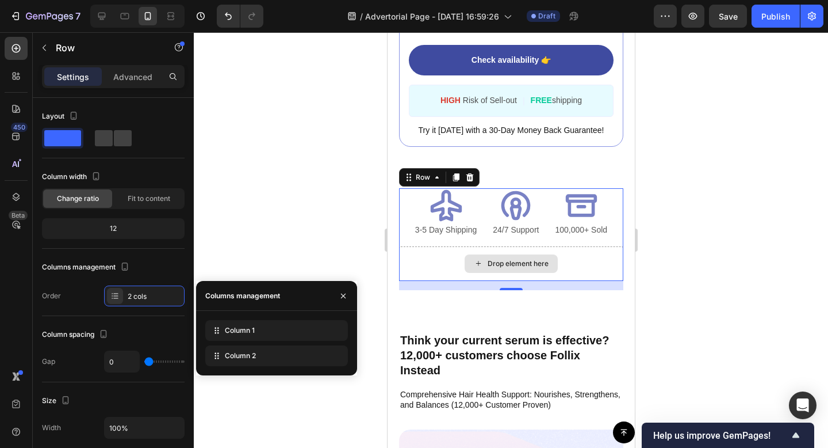
click at [492, 262] on div "Drop element here" at bounding box center [517, 263] width 61 height 9
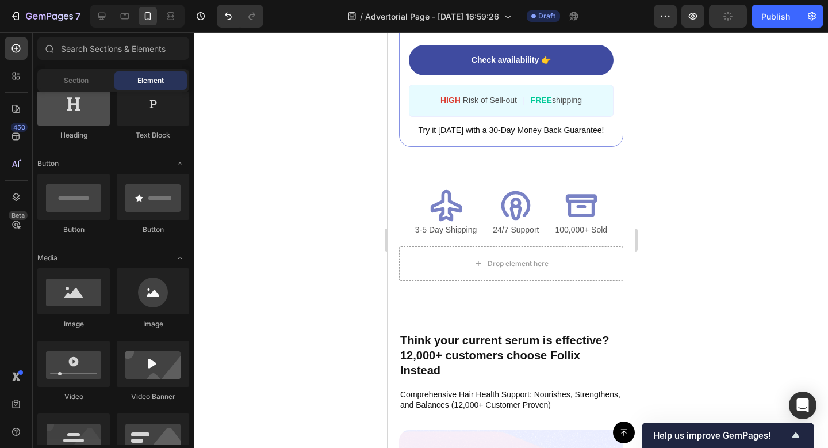
scroll to position [301, 0]
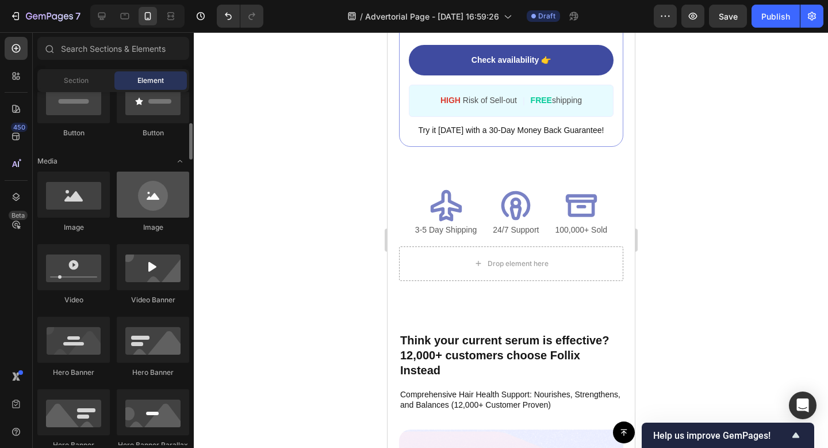
click at [149, 204] on div at bounding box center [153, 194] width 72 height 46
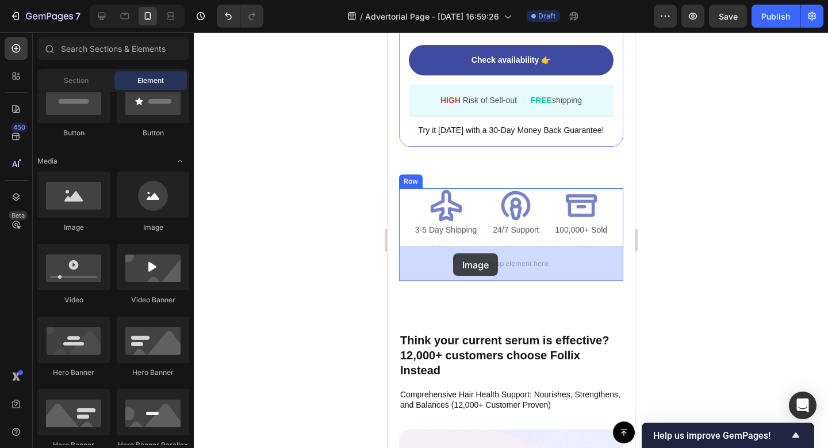
drag, startPoint x: 540, startPoint y: 236, endPoint x: 453, endPoint y: 253, distance: 88.4
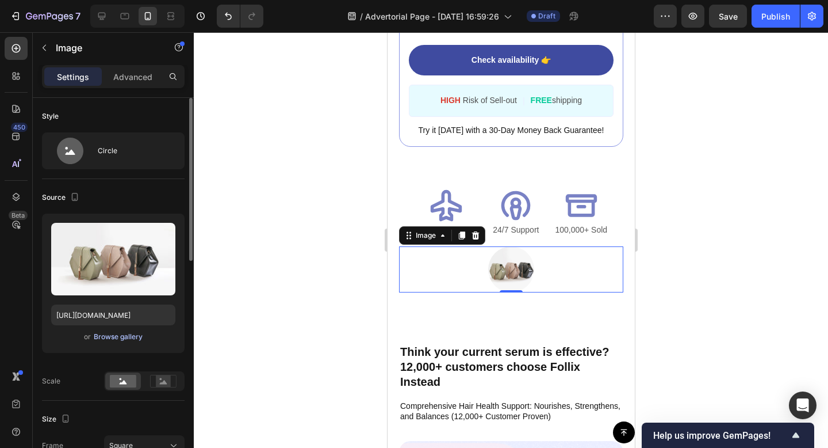
click at [112, 336] on div "Browse gallery" at bounding box center [118, 336] width 49 height 10
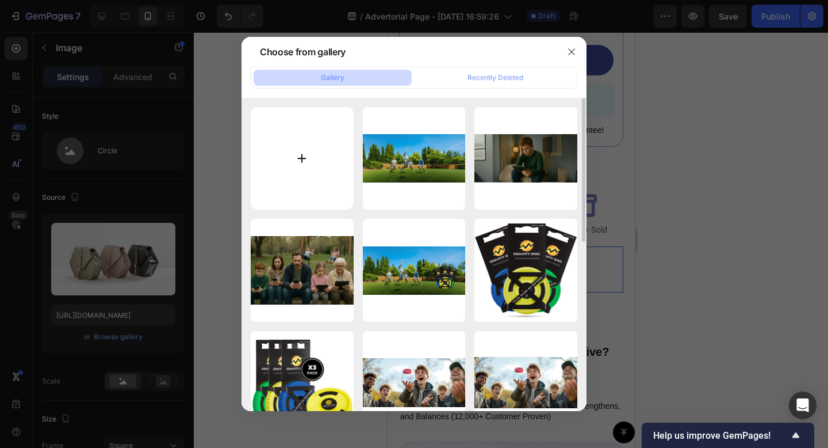
click at [301, 162] on input "file" at bounding box center [302, 158] width 103 height 103
type input "C:\fakepath\Secure Checkout PRO YO.png"
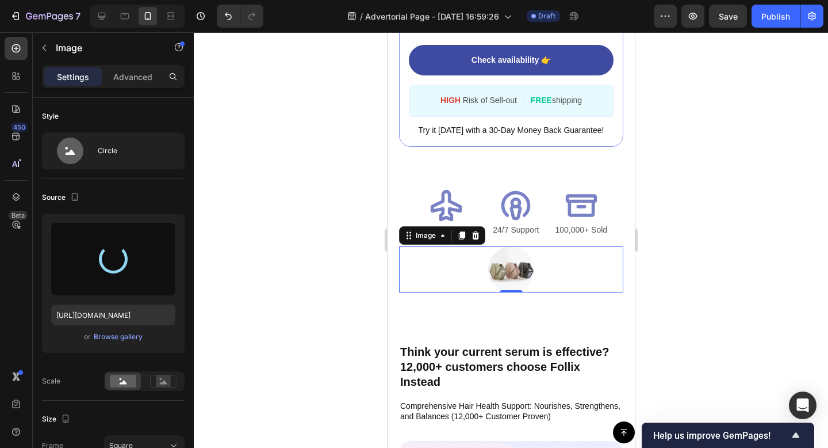
type input "[URL][DOMAIN_NAME]"
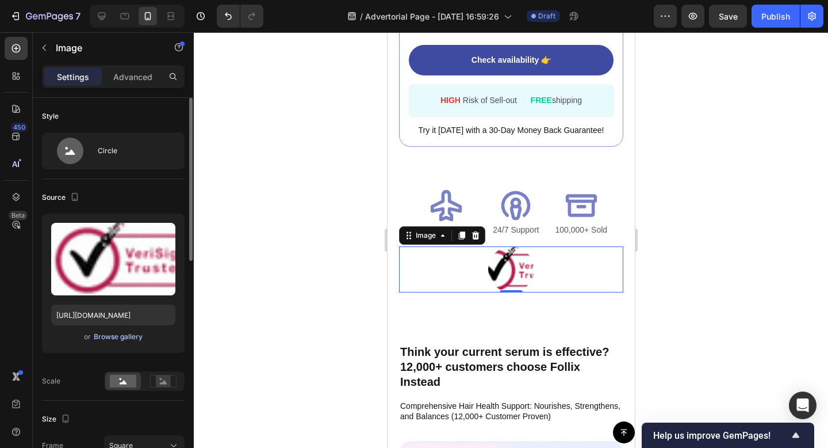
click at [112, 336] on div "Browse gallery" at bounding box center [118, 336] width 49 height 10
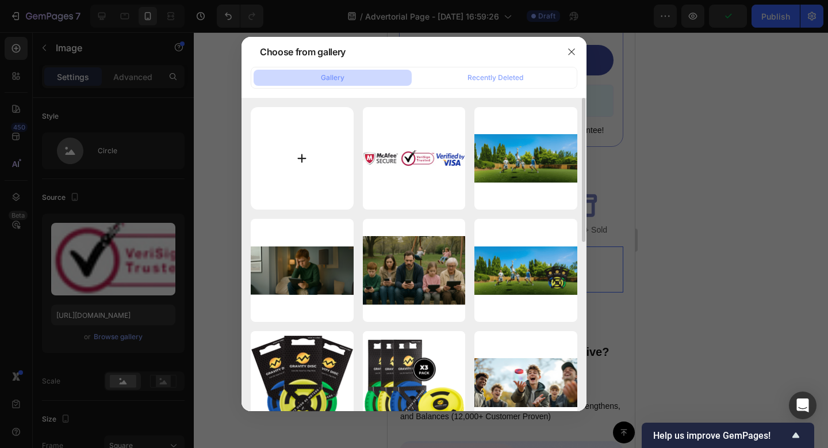
click at [301, 158] on input "file" at bounding box center [302, 158] width 103 height 103
type input "C:\fakepath\Grey_Trust_PNG_CLEAN_large.png"
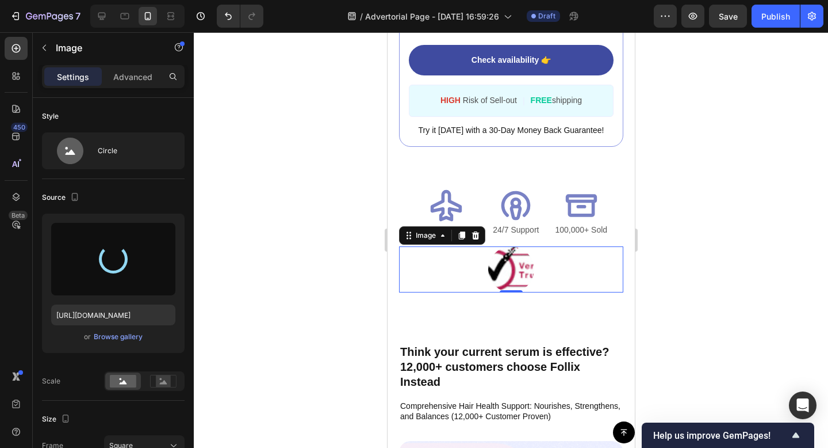
type input "[URL][DOMAIN_NAME]"
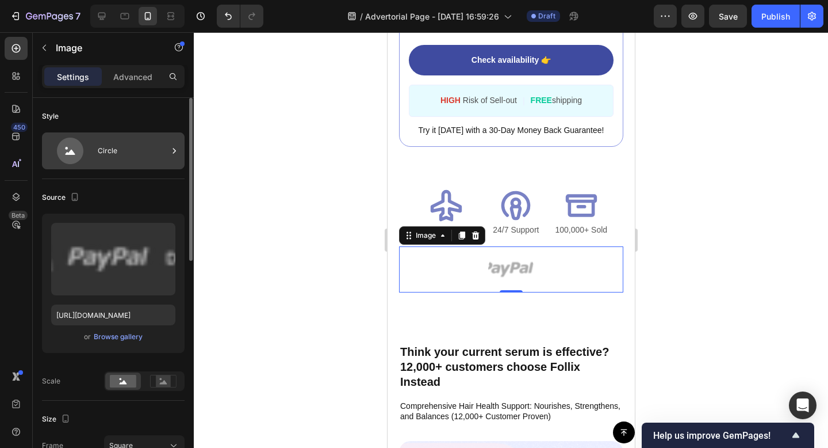
click at [122, 154] on div "Circle" at bounding box center [133, 150] width 70 height 26
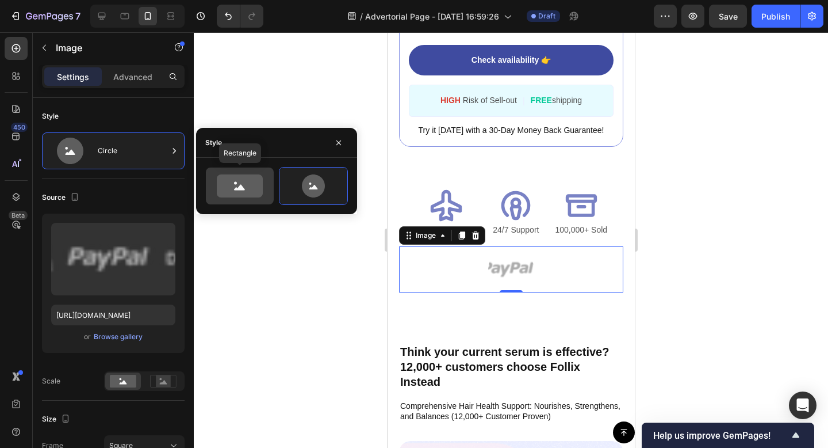
click at [234, 189] on icon at bounding box center [240, 185] width 46 height 23
type input "100"
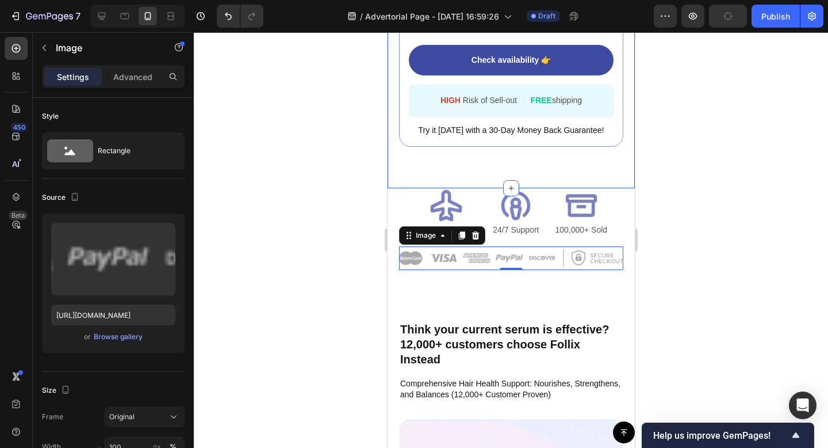
click at [710, 171] on div at bounding box center [511, 239] width 634 height 415
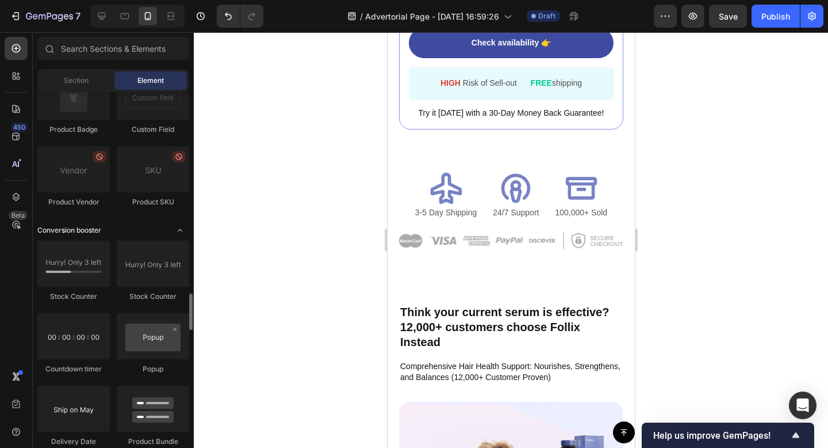
scroll to position [2167, 0]
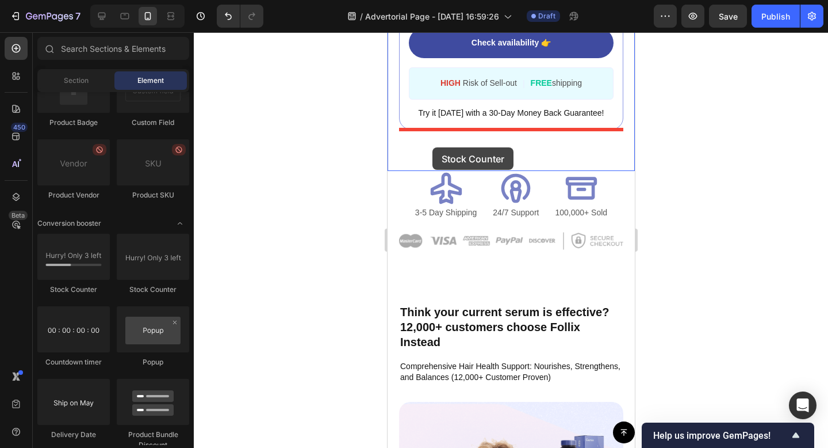
drag, startPoint x: 477, startPoint y: 282, endPoint x: 432, endPoint y: 147, distance: 142.4
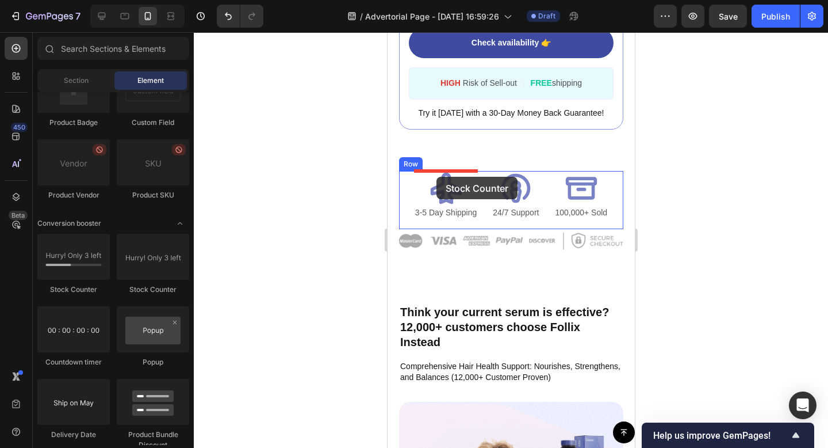
drag, startPoint x: 484, startPoint y: 289, endPoint x: 436, endPoint y: 177, distance: 122.4
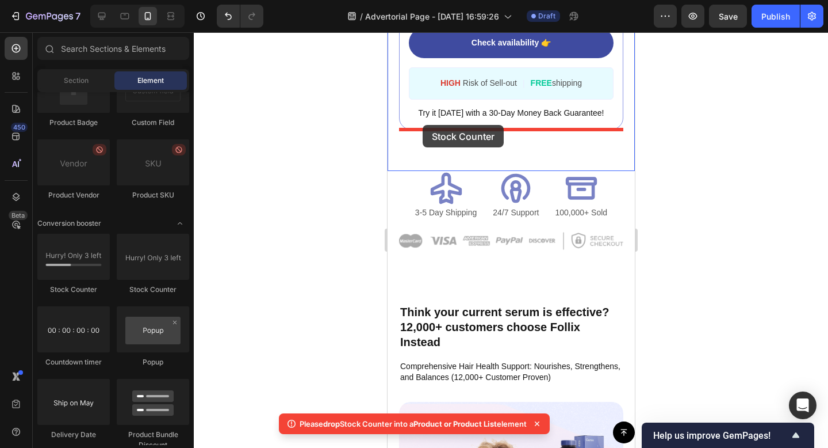
drag, startPoint x: 487, startPoint y: 296, endPoint x: 422, endPoint y: 125, distance: 182.6
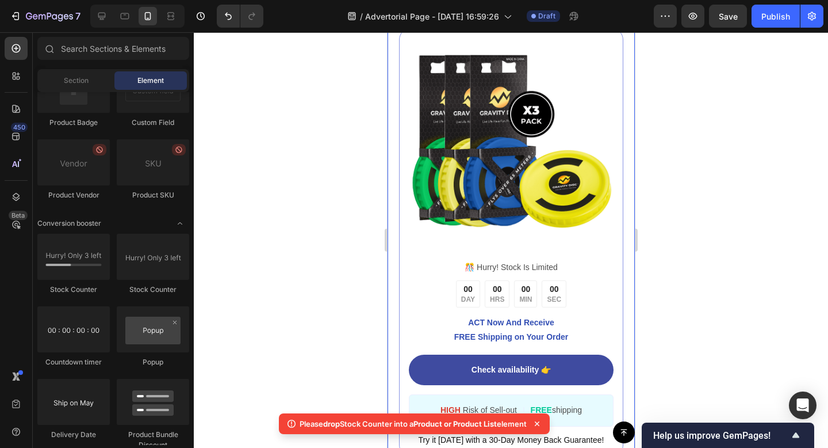
scroll to position [2407, 0]
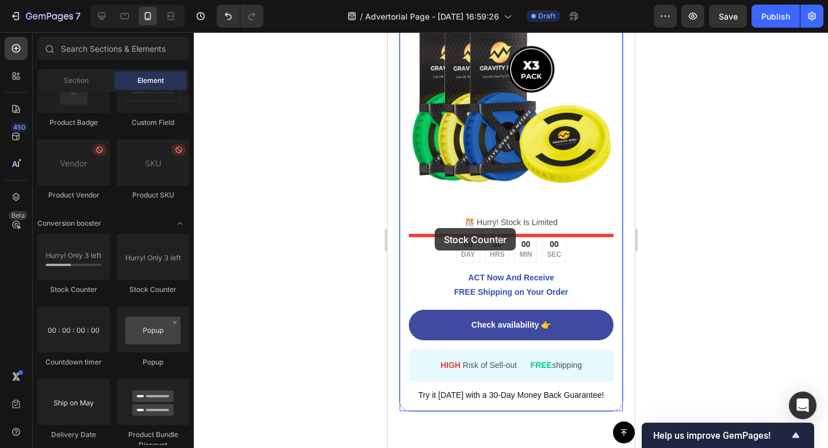
drag, startPoint x: 480, startPoint y: 292, endPoint x: 434, endPoint y: 228, distance: 78.8
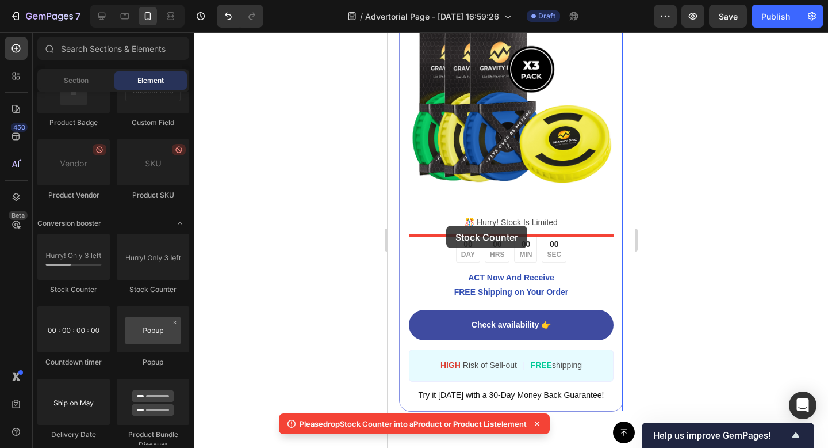
drag, startPoint x: 538, startPoint y: 289, endPoint x: 446, endPoint y: 225, distance: 111.7
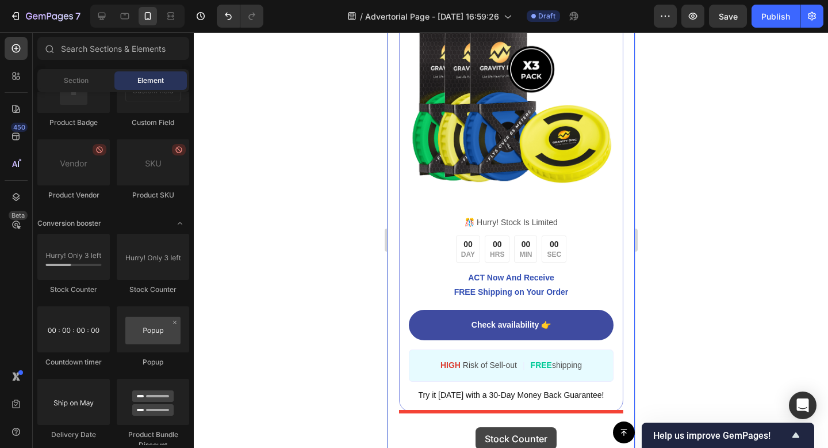
scroll to position [2426, 0]
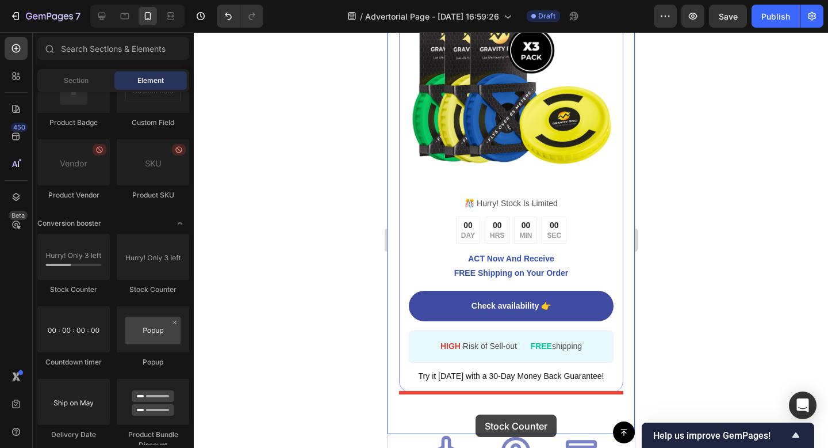
drag, startPoint x: 537, startPoint y: 288, endPoint x: 475, endPoint y: 414, distance: 140.7
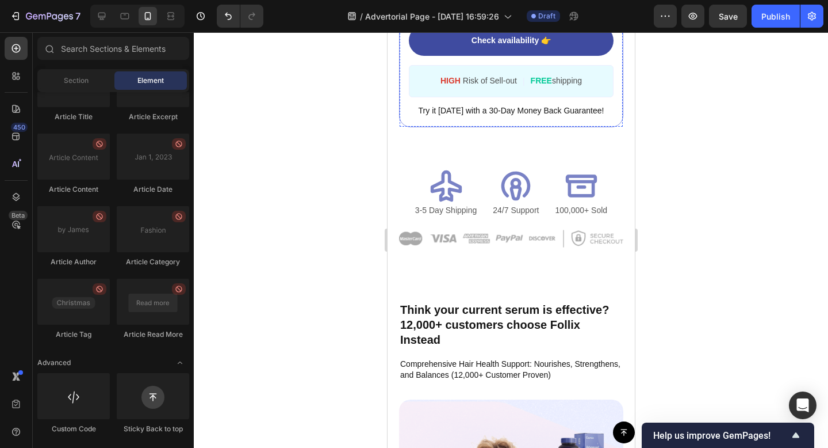
scroll to position [2698, 0]
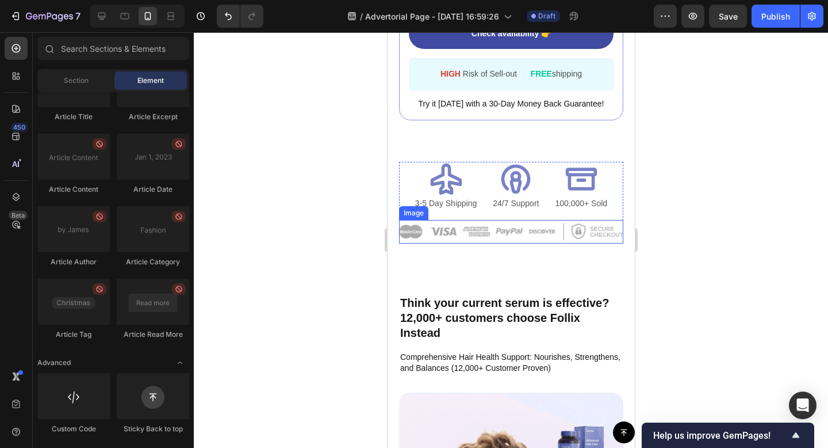
click at [562, 234] on img at bounding box center [511, 232] width 224 height 24
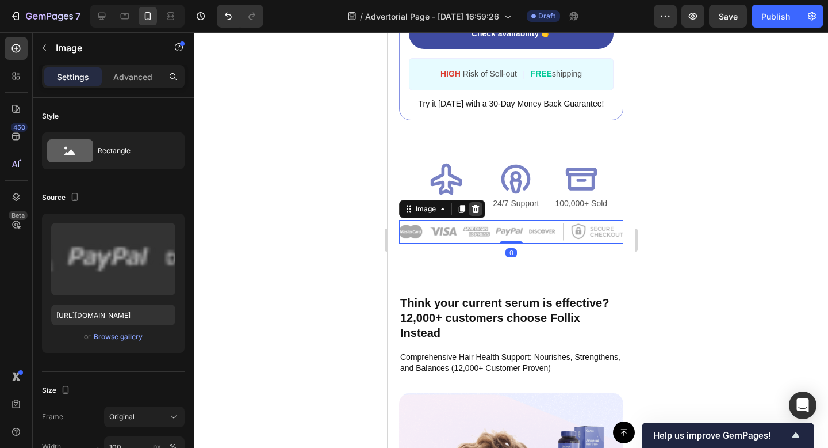
click at [476, 208] on icon at bounding box center [475, 208] width 9 height 9
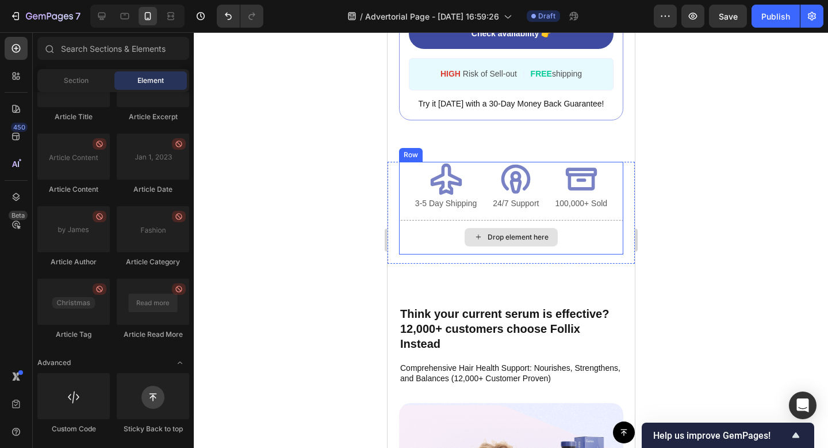
click at [609, 240] on div "Drop element here" at bounding box center [511, 237] width 224 height 35
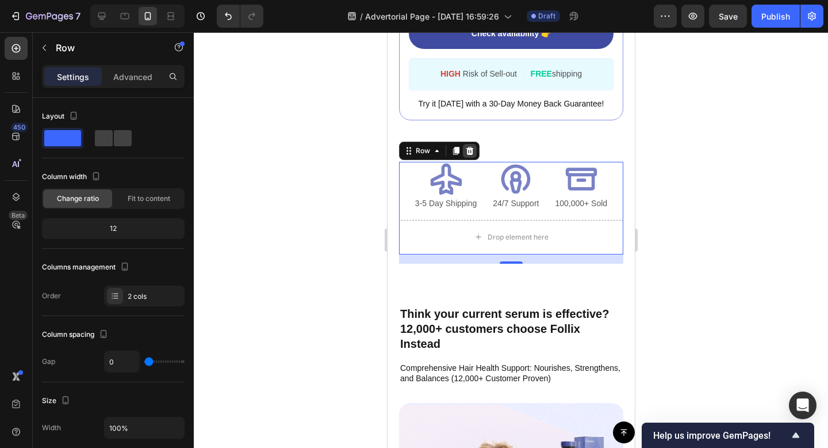
click at [468, 153] on icon at bounding box center [469, 150] width 7 height 8
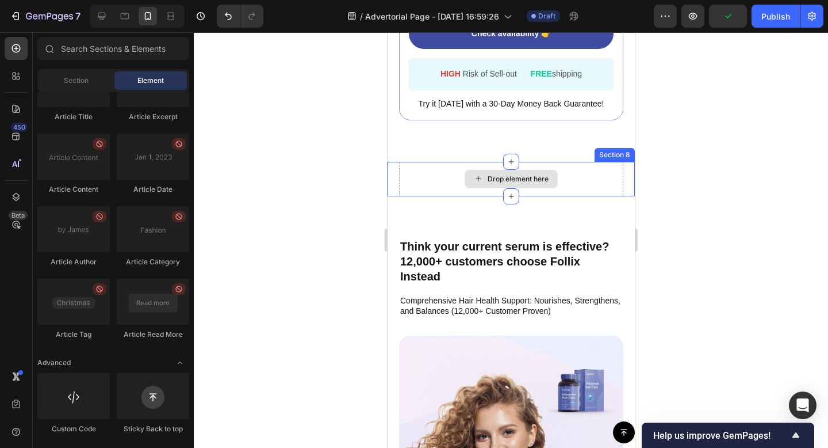
click at [448, 184] on div "Drop element here" at bounding box center [511, 179] width 224 height 35
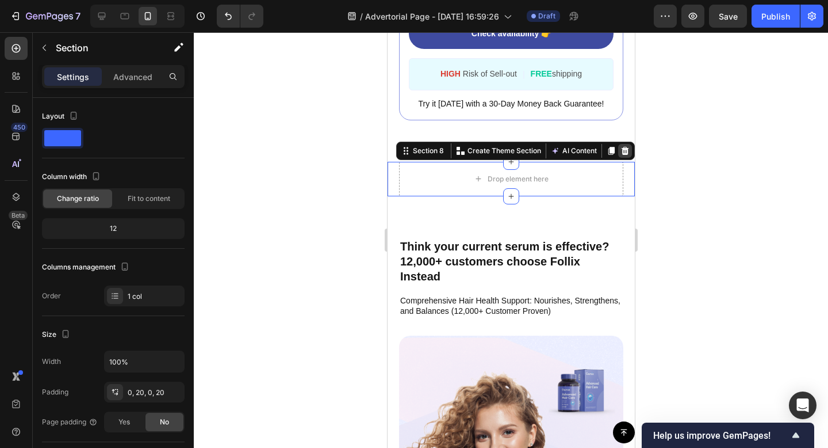
click at [625, 149] on icon at bounding box center [624, 150] width 9 height 9
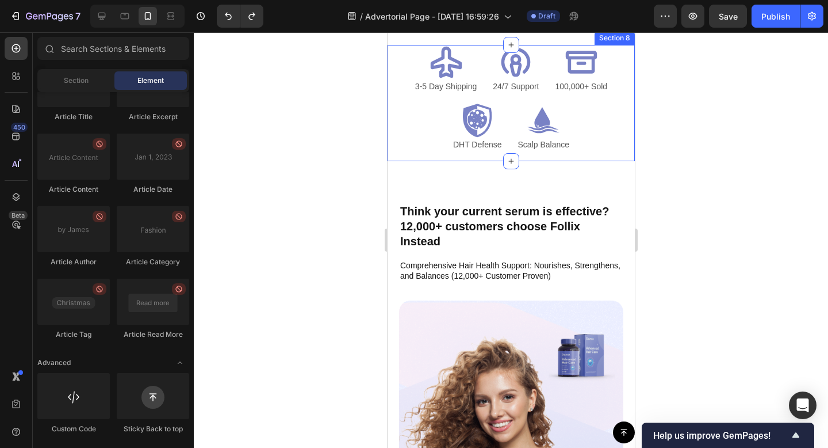
scroll to position [2817, 0]
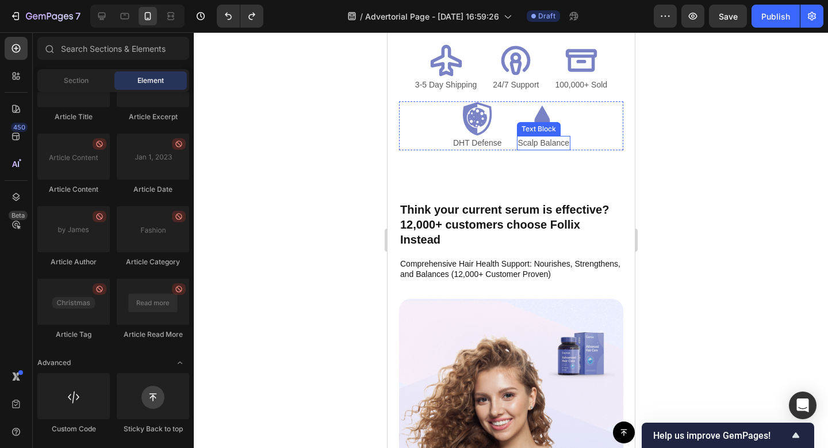
click at [560, 144] on p "Scalp Balance" at bounding box center [544, 143] width 52 height 12
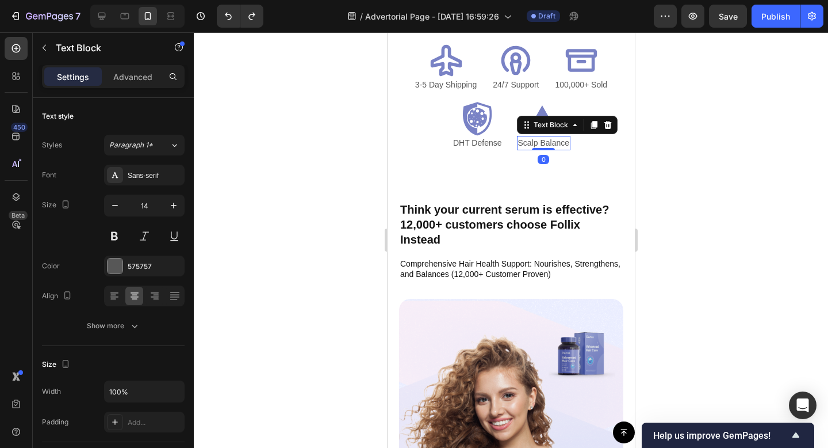
click at [560, 144] on p "Scalp Balance" at bounding box center [544, 143] width 52 height 12
click at [568, 144] on p "Scalp Balance" at bounding box center [544, 143] width 52 height 12
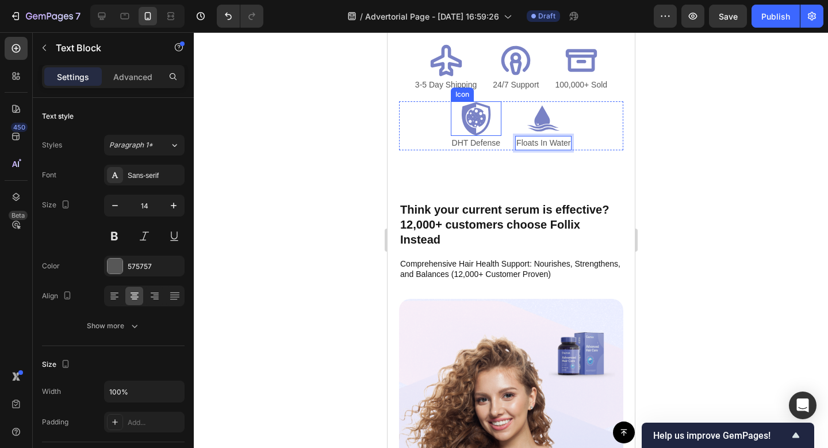
click at [480, 117] on icon at bounding box center [476, 118] width 20 height 20
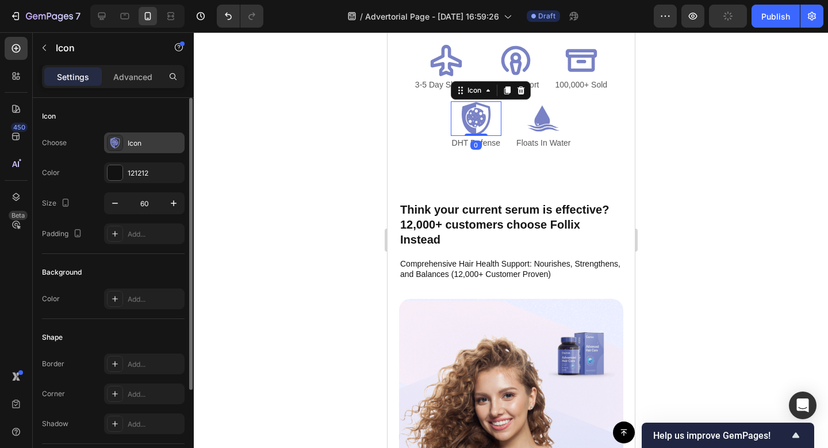
click at [141, 142] on div "Icon" at bounding box center [155, 143] width 54 height 10
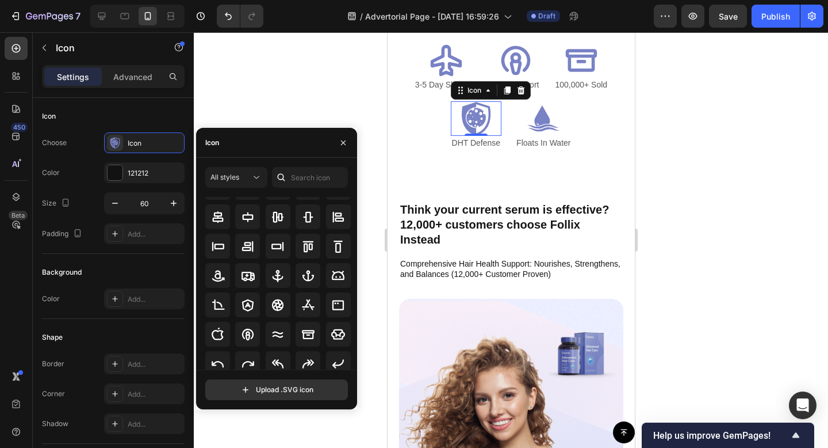
scroll to position [143, 0]
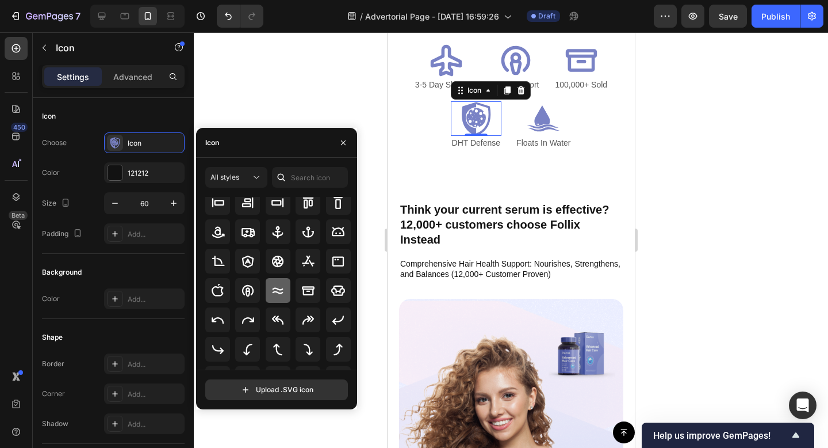
click at [284, 289] on div at bounding box center [278, 290] width 25 height 25
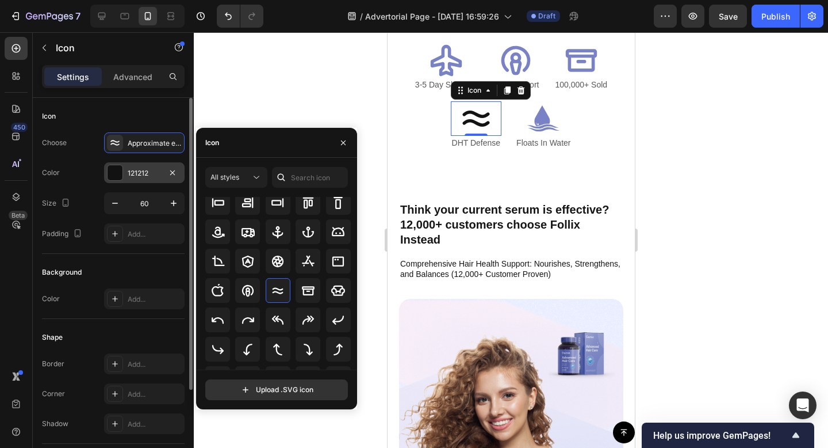
click at [118, 174] on div at bounding box center [115, 172] width 15 height 15
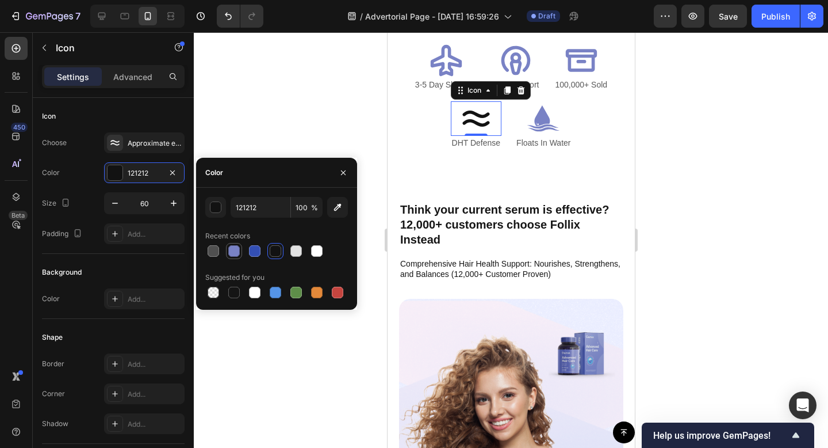
click at [235, 251] on div at bounding box center [234, 251] width 12 height 12
type input "7982C5"
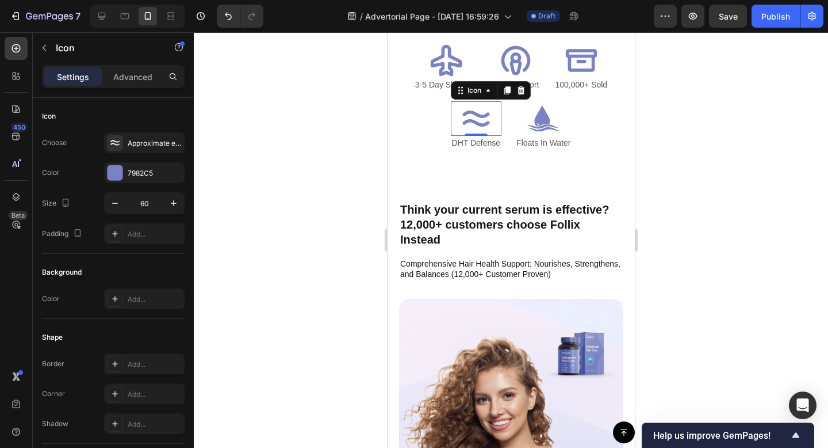
click at [480, 143] on div "0" at bounding box center [476, 144] width 12 height 9
click at [489, 144] on p "DHT Defense" at bounding box center [476, 143] width 49 height 12
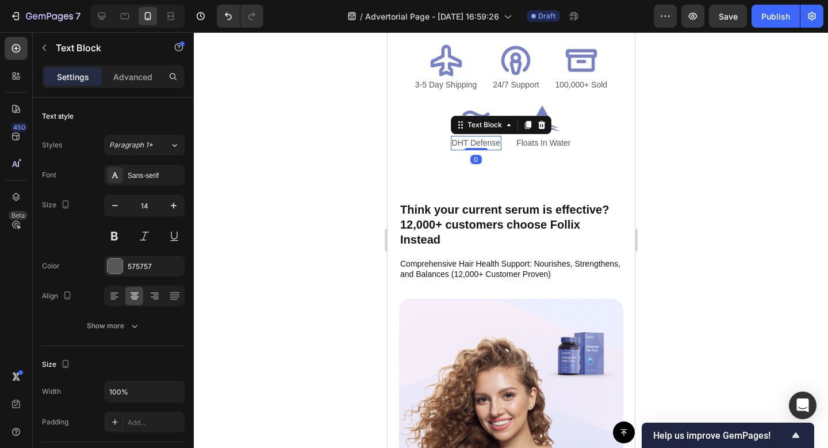
click at [489, 144] on p "DHT Defense" at bounding box center [476, 143] width 49 height 12
click at [735, 174] on div at bounding box center [511, 239] width 634 height 415
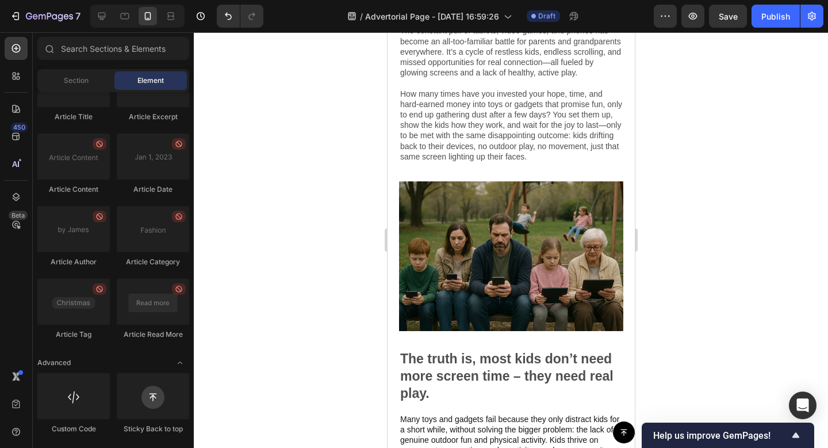
scroll to position [0, 0]
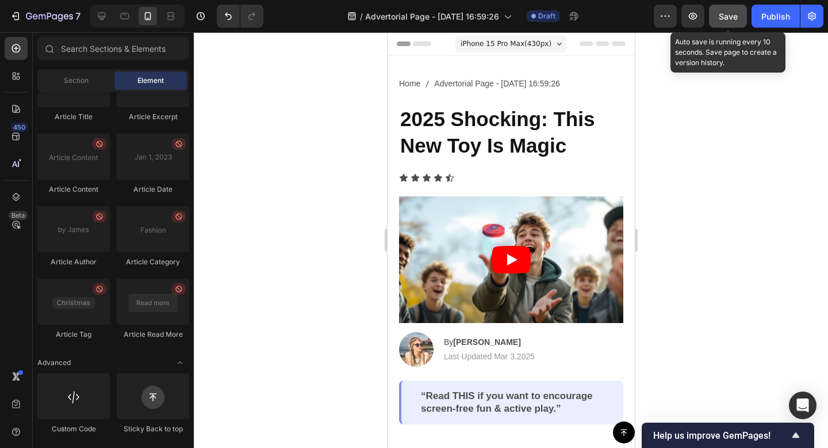
click at [721, 17] on span "Save" at bounding box center [728, 17] width 19 height 10
